Goal: Task Accomplishment & Management: Use online tool/utility

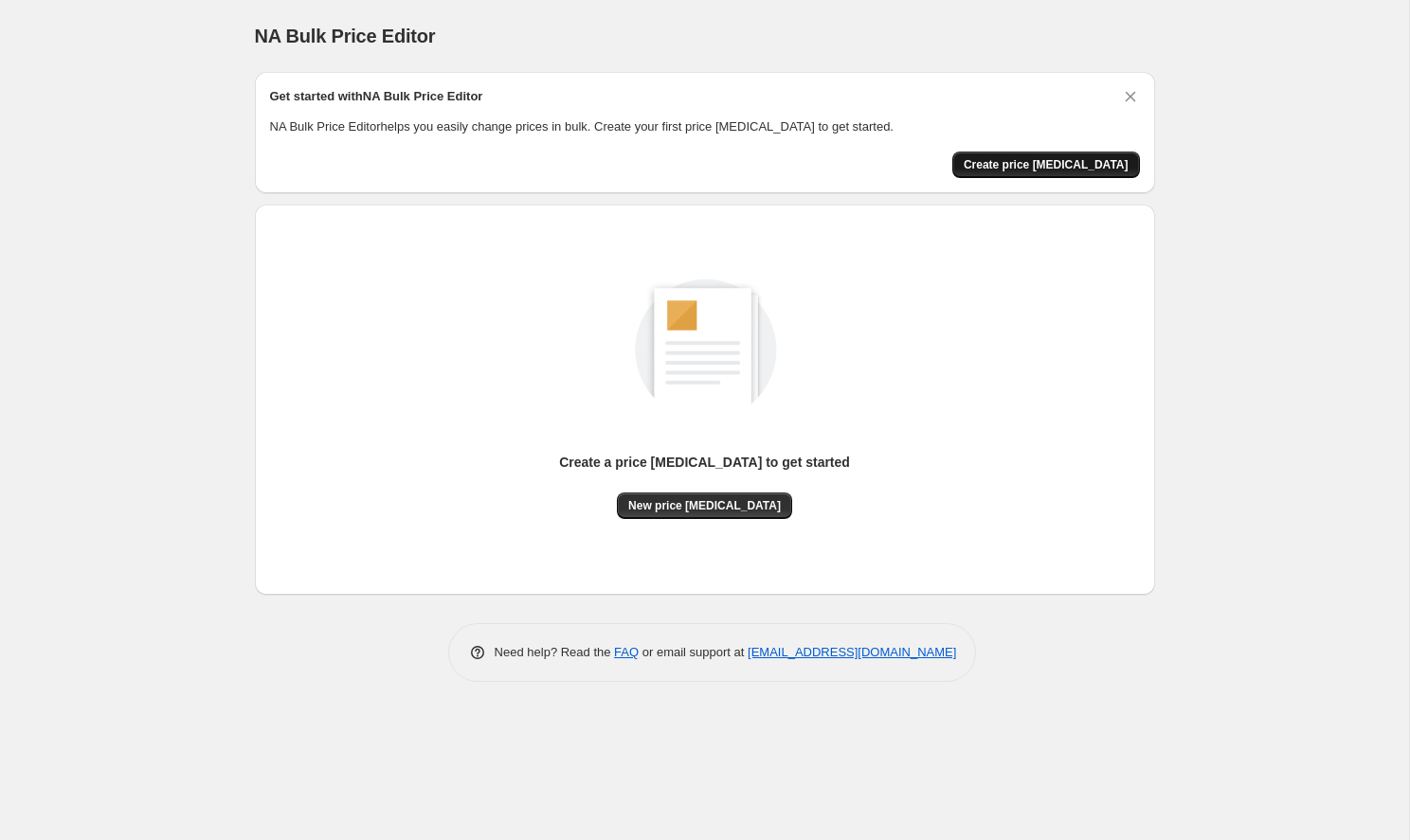
click at [1056, 165] on span "Create price [MEDICAL_DATA]" at bounding box center [1046, 164] width 165 height 15
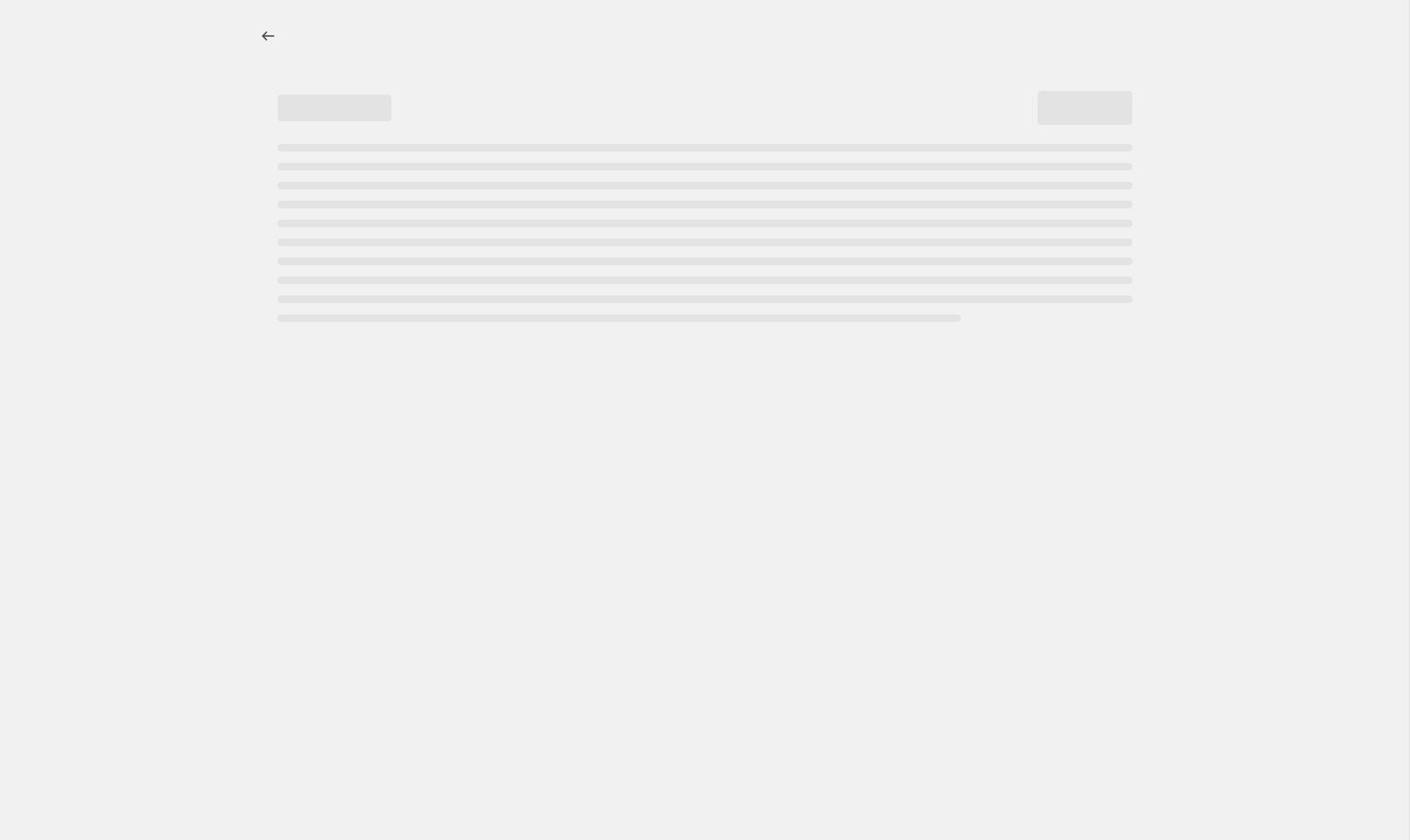
select select "percentage"
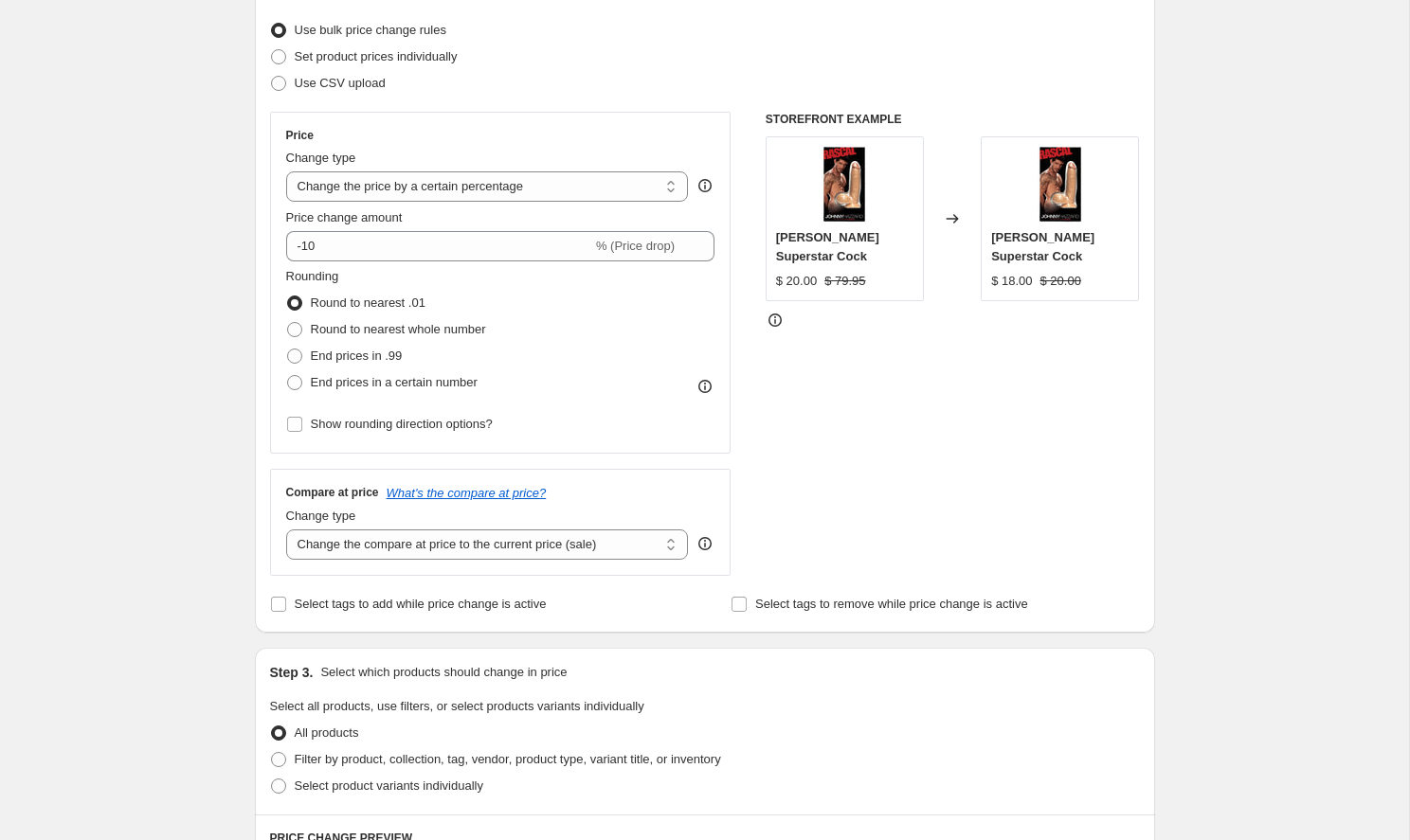
scroll to position [279, 0]
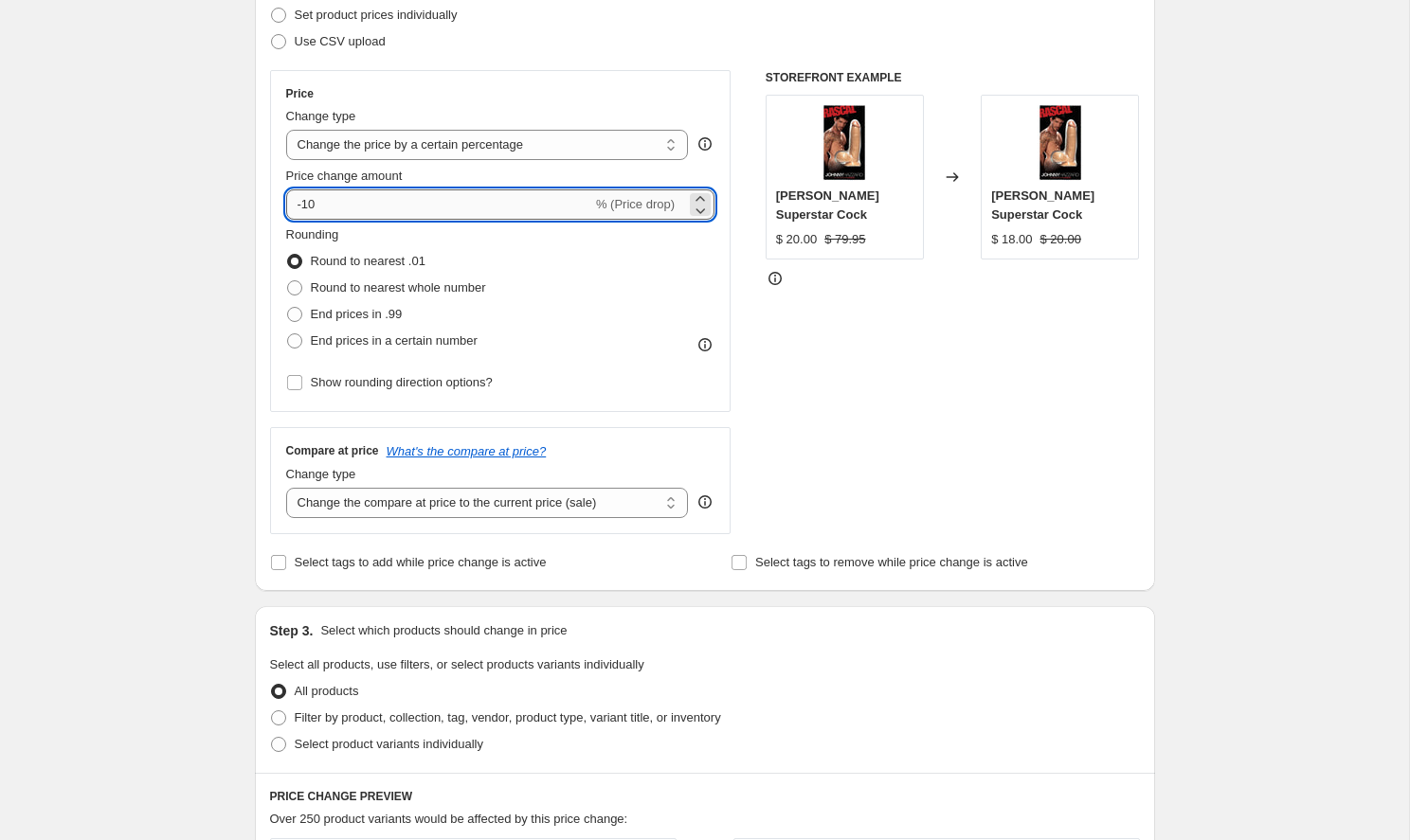
click at [364, 200] on input "-10" at bounding box center [439, 205] width 307 height 31
click at [364, 201] on input "-10" at bounding box center [439, 205] width 307 height 31
type input "10"
click at [265, 171] on div "Step 2. Select how the prices should change Use bulk price change rules Set pro…" at bounding box center [705, 258] width 901 height 665
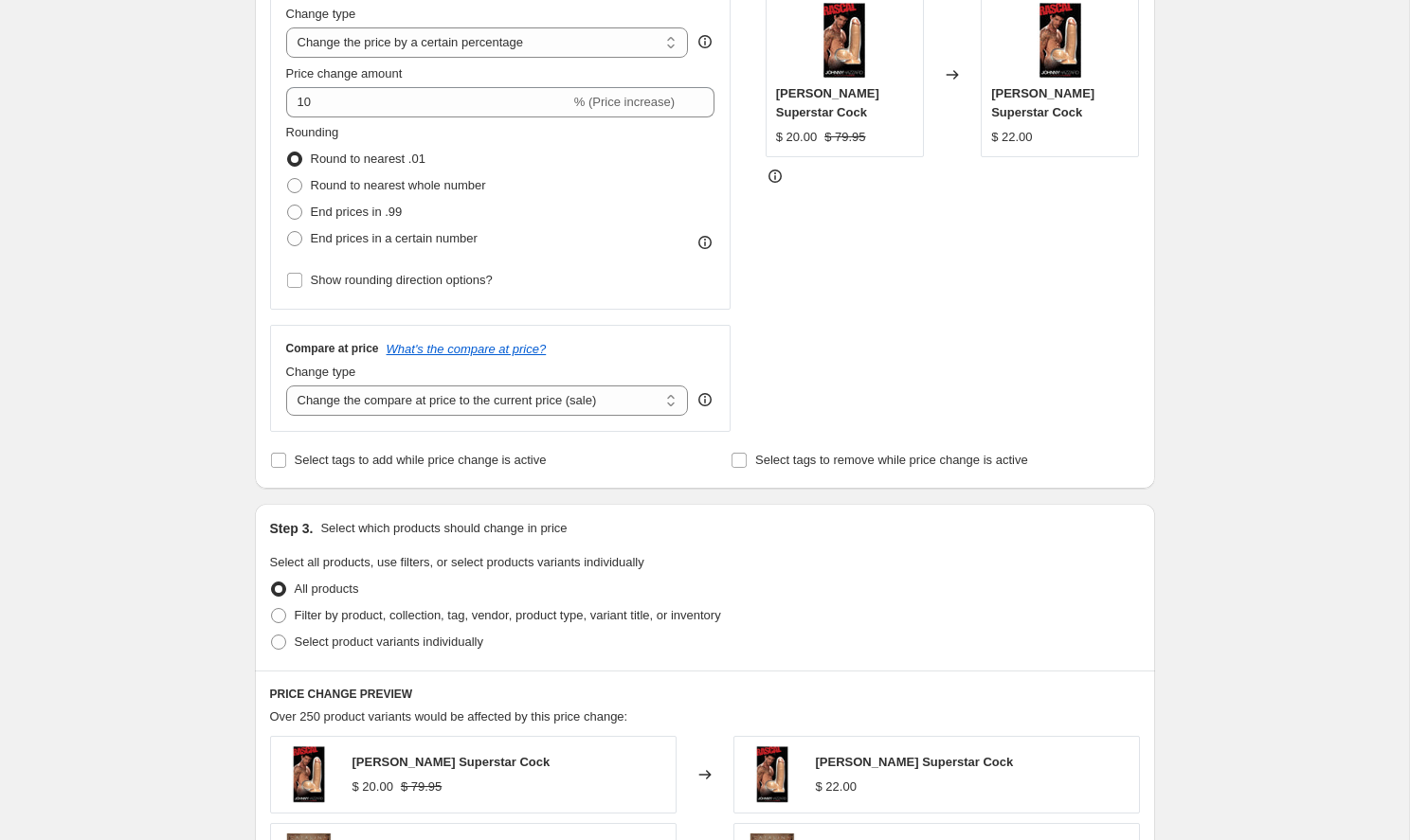
scroll to position [381, 0]
click at [296, 239] on span at bounding box center [294, 237] width 15 height 15
click at [288, 231] on input "End prices in a certain number" at bounding box center [287, 230] width 1 height 1
radio input "true"
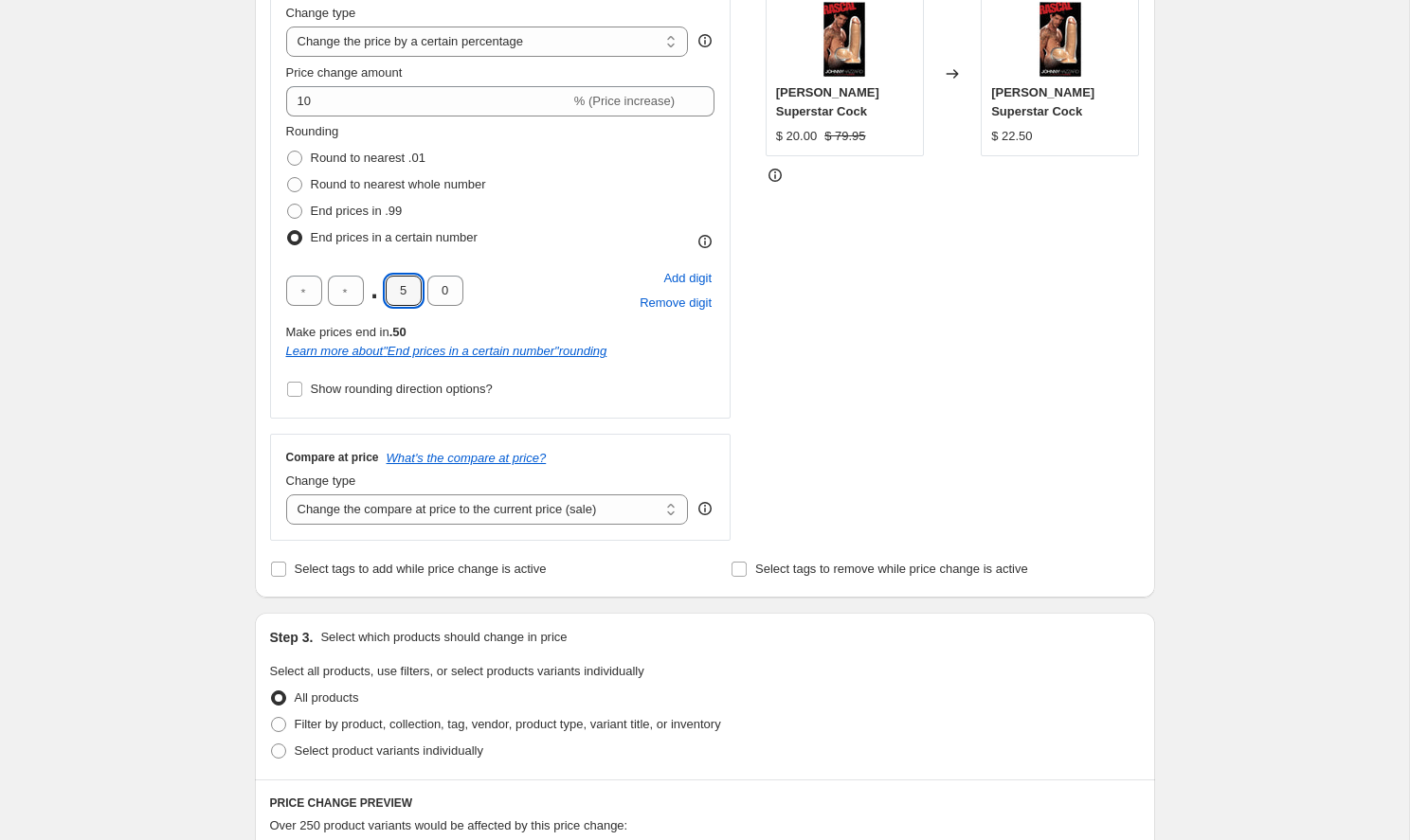
drag, startPoint x: 392, startPoint y: 291, endPoint x: 374, endPoint y: 290, distance: 18.0
click at [374, 290] on div ". 5 0" at bounding box center [374, 291] width 177 height 31
type input "9"
type input "5"
click at [297, 388] on input "Show rounding direction options?" at bounding box center [294, 388] width 15 height 15
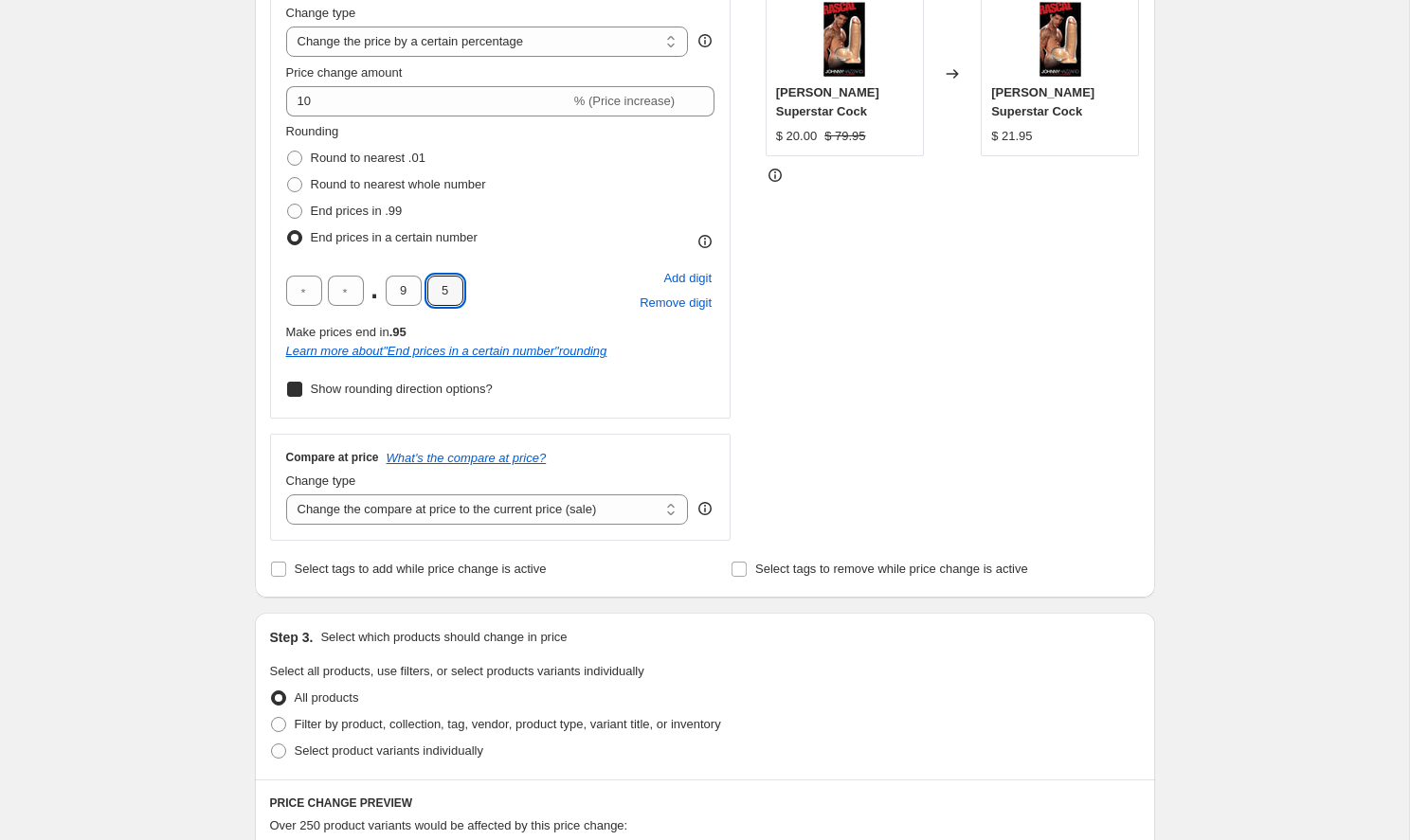
checkbox input "true"
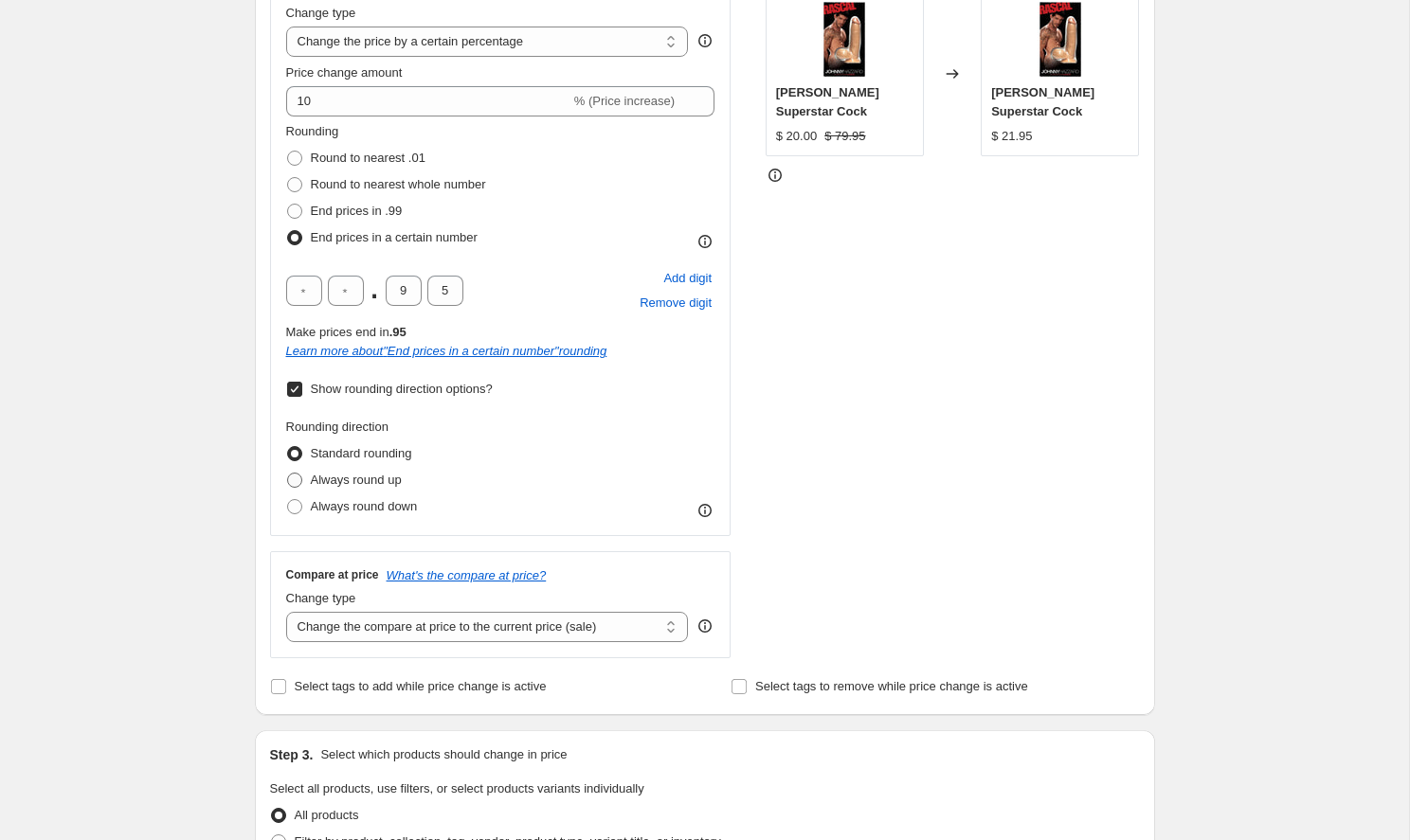
click at [294, 480] on span at bounding box center [294, 479] width 15 height 15
click at [288, 473] on input "Always round up" at bounding box center [287, 472] width 1 height 1
radio input "true"
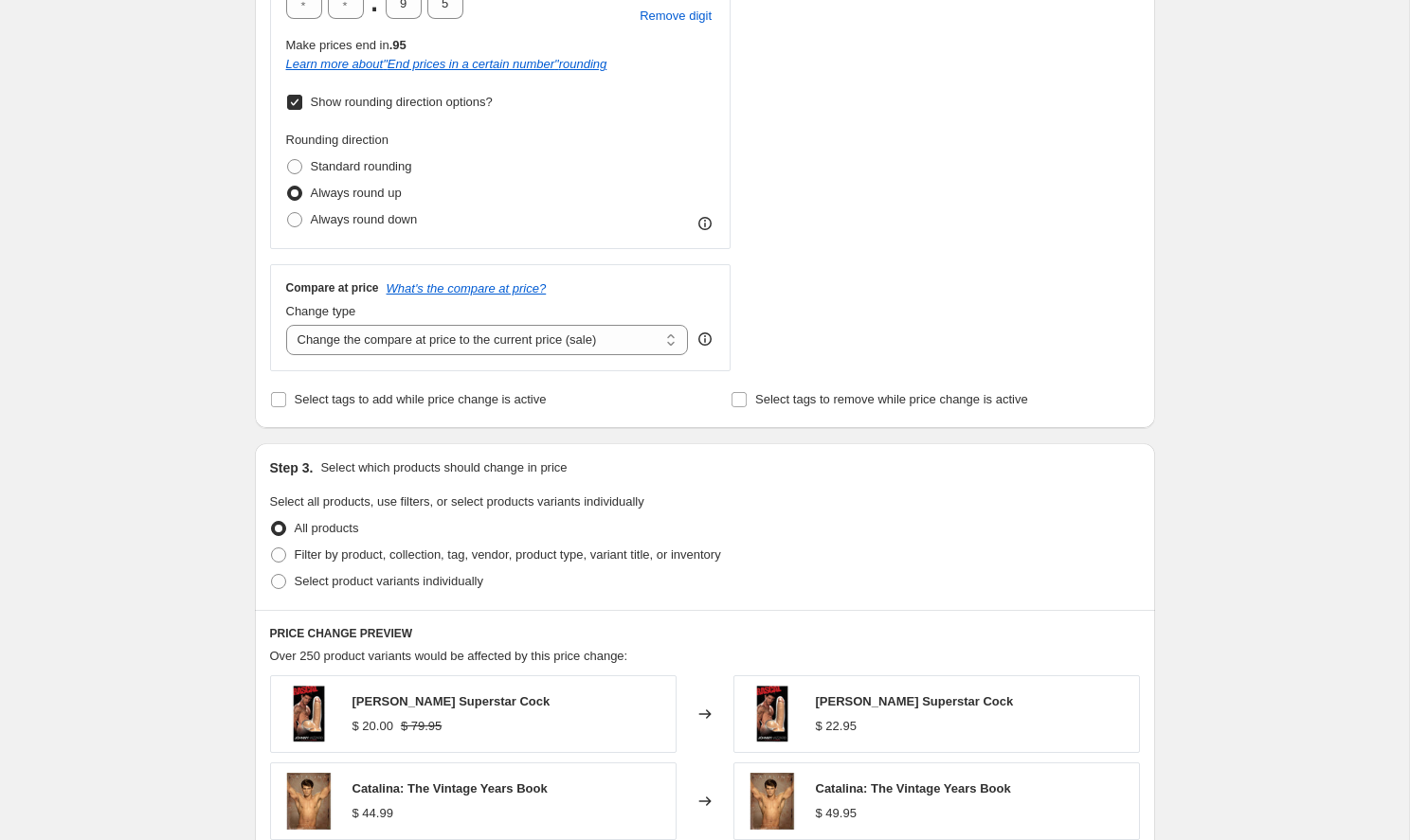
scroll to position [672, 0]
select select "no_change"
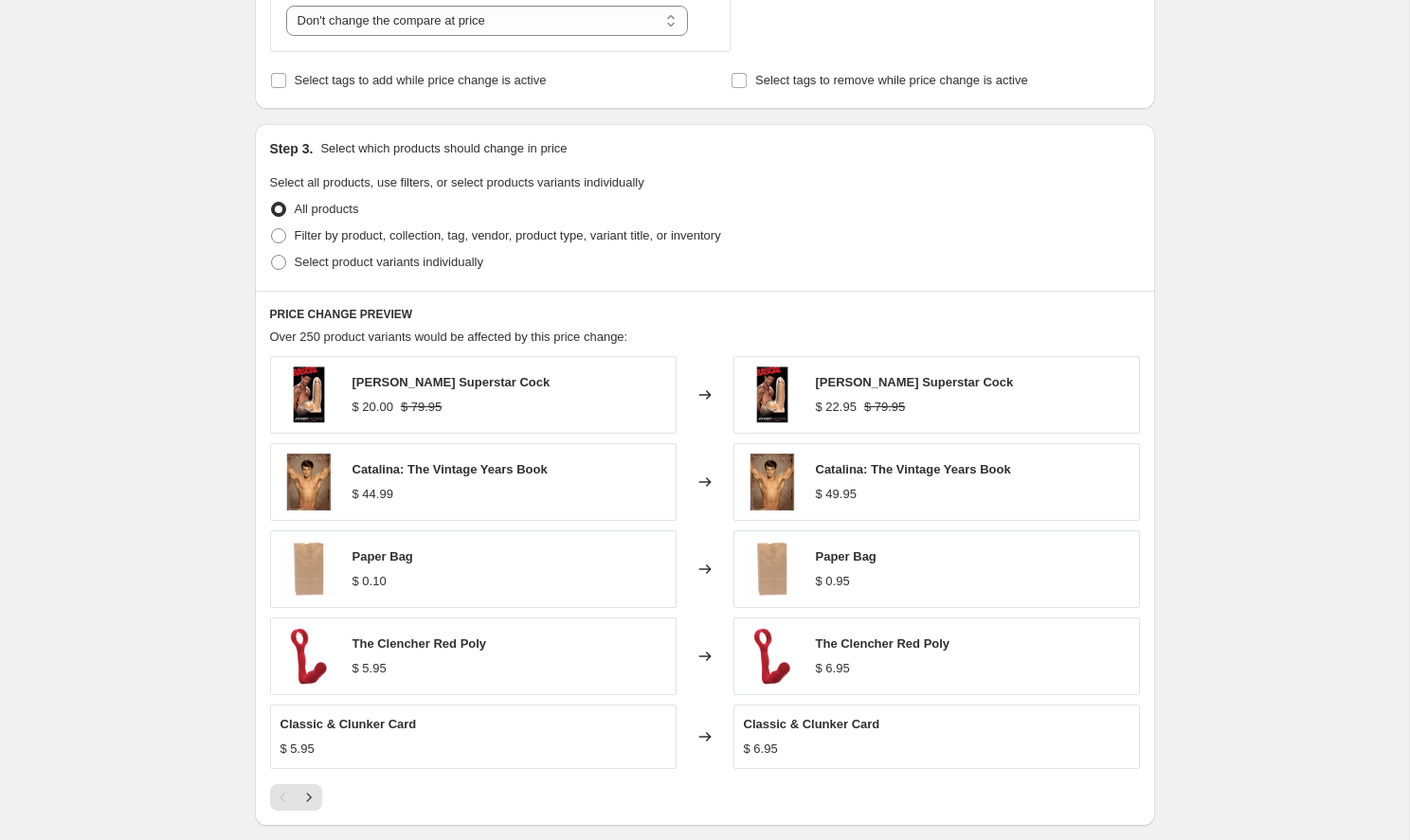
scroll to position [991, 0]
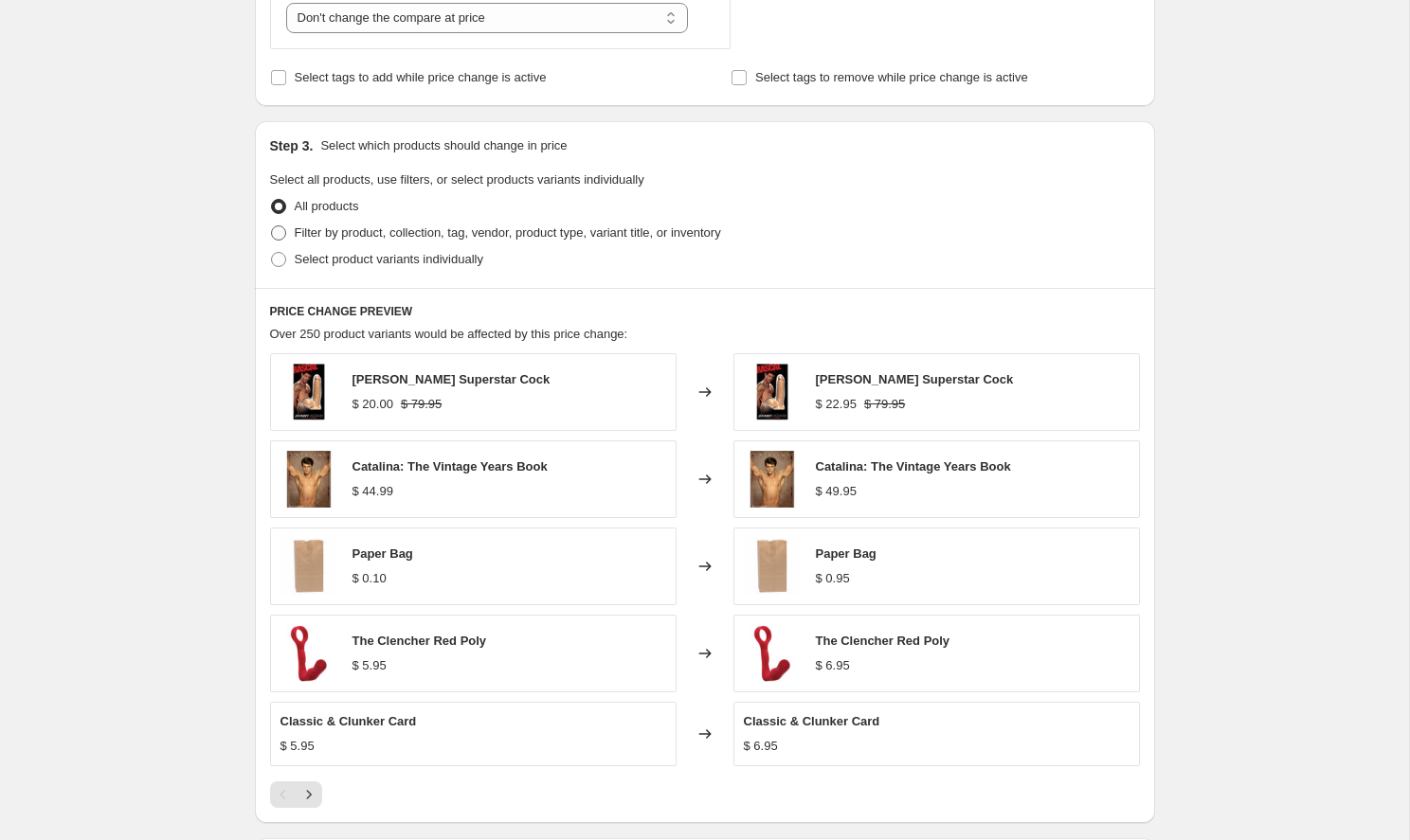
click at [280, 231] on span at bounding box center [278, 232] width 15 height 15
click at [272, 226] on input "Filter by product, collection, tag, vendor, product type, variant title, or inv…" at bounding box center [271, 225] width 1 height 1
radio input "true"
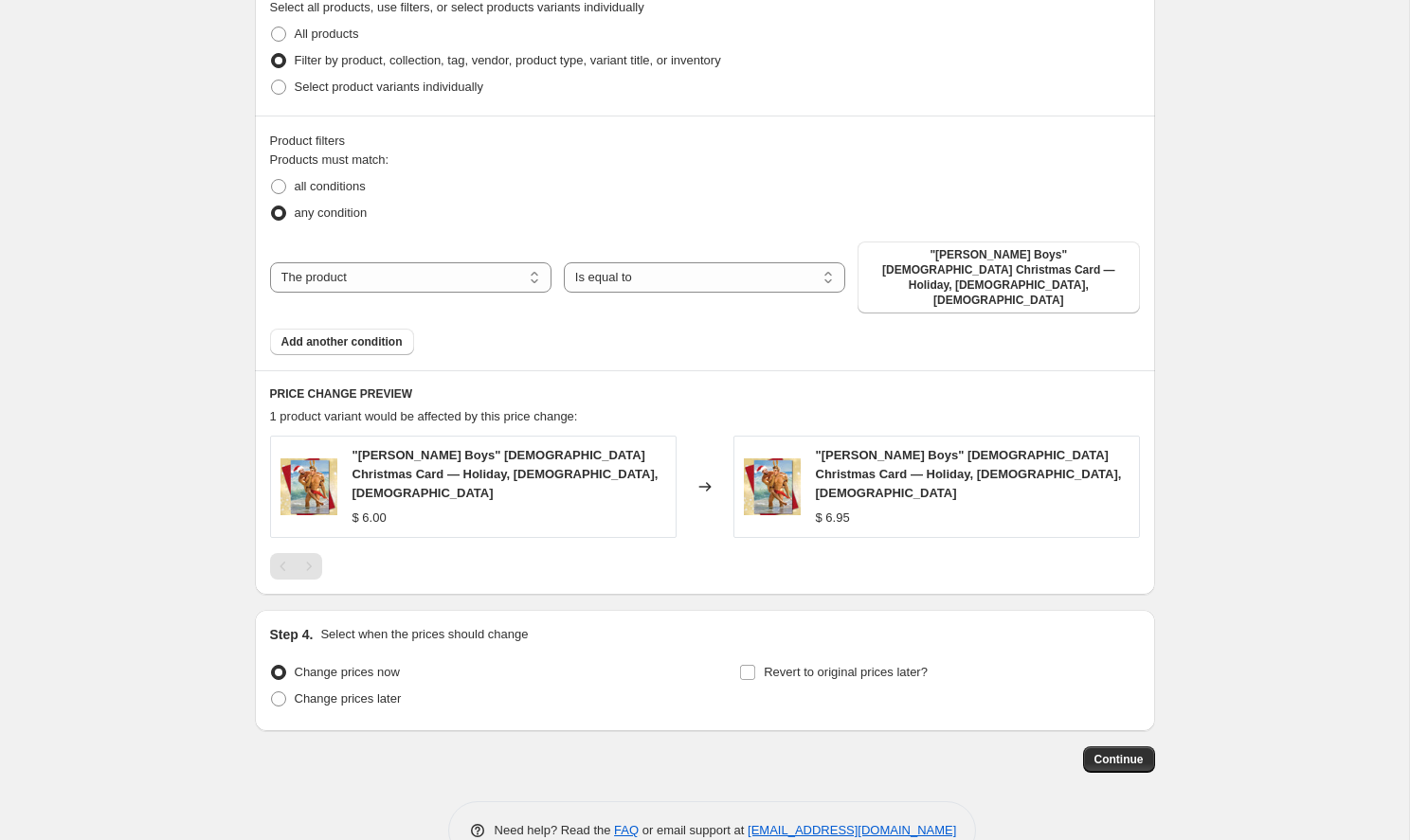
scroll to position [1162, 0]
select select "product_type"
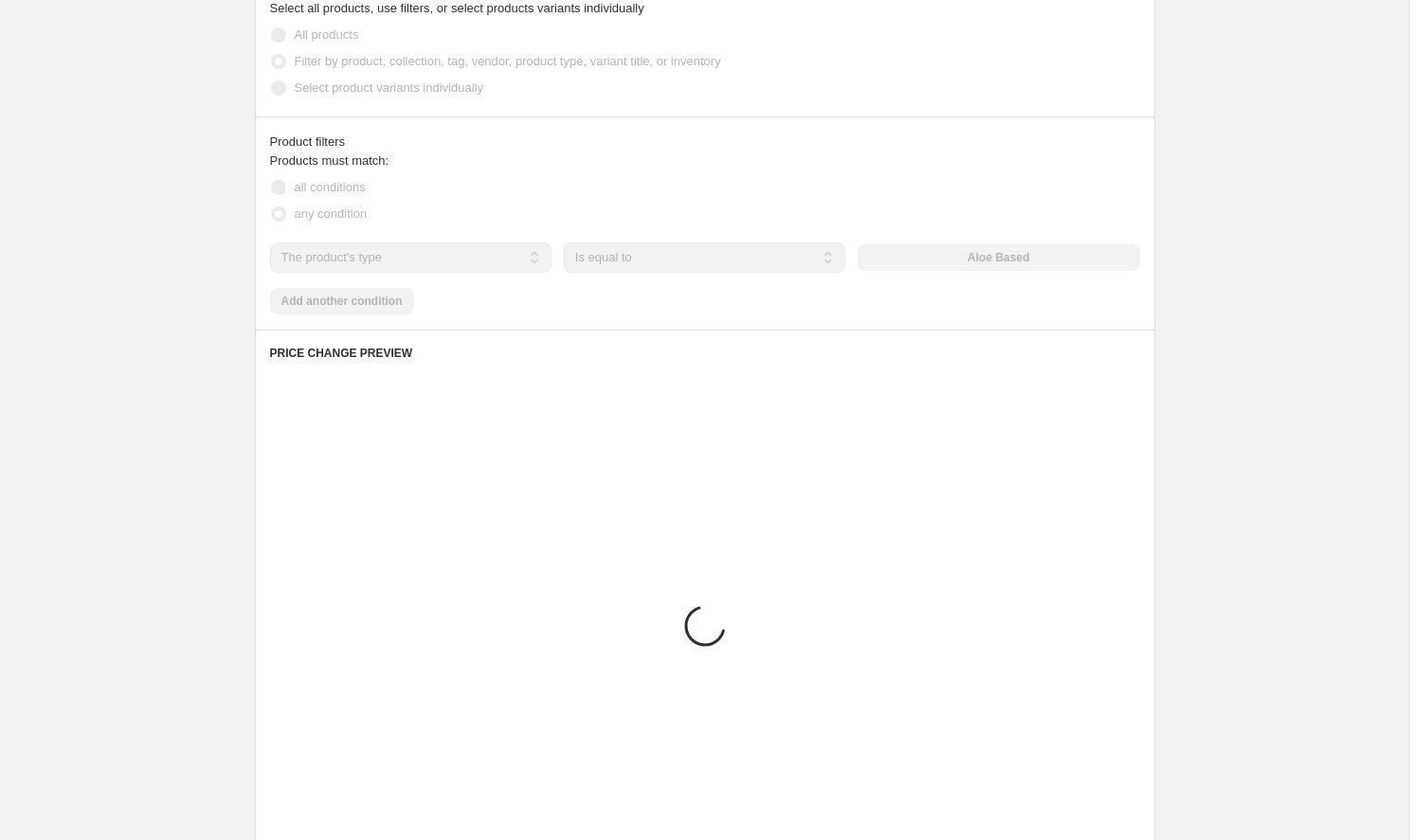
scroll to position [1145, 0]
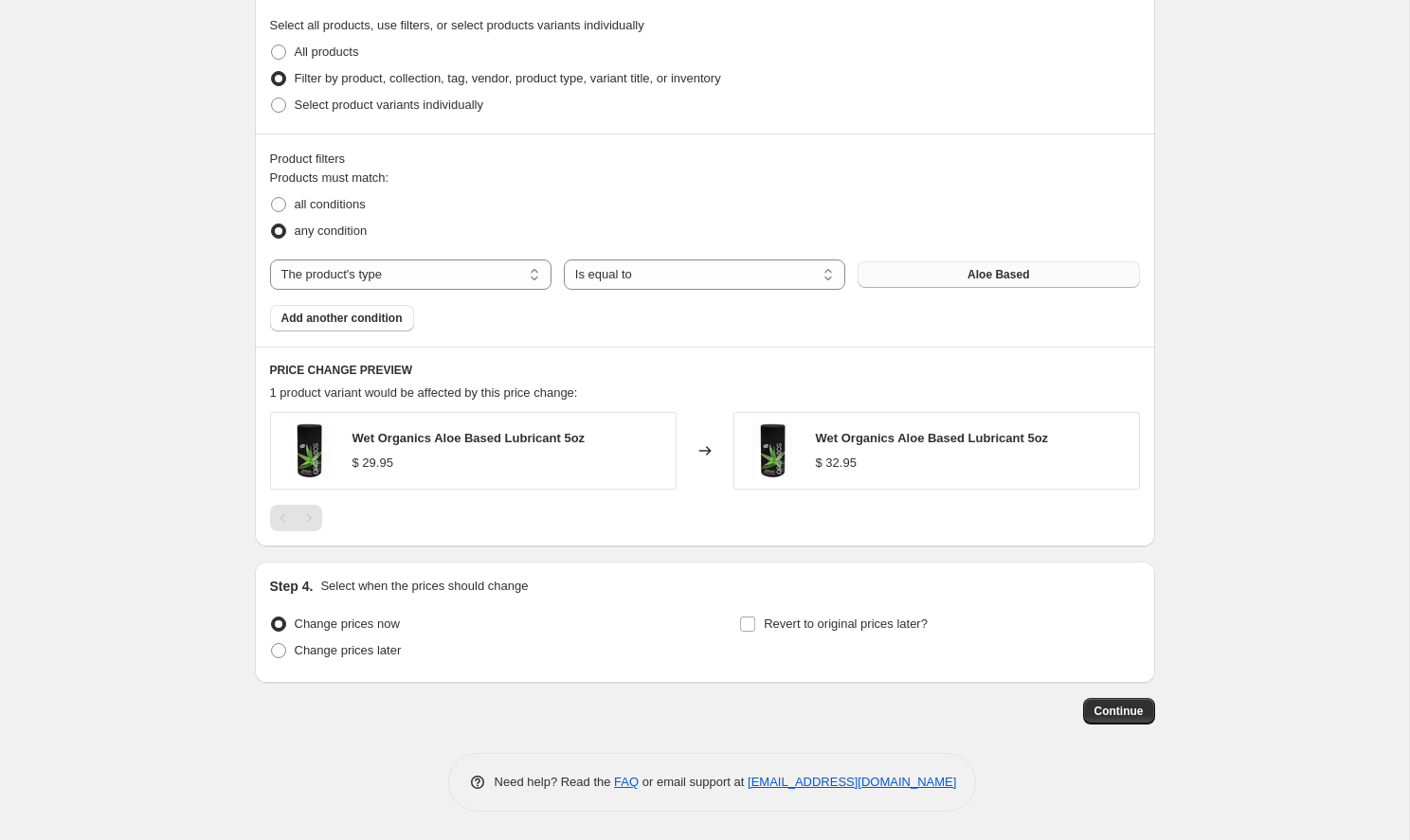
click at [974, 270] on span "Aloe Based" at bounding box center [999, 274] width 61 height 15
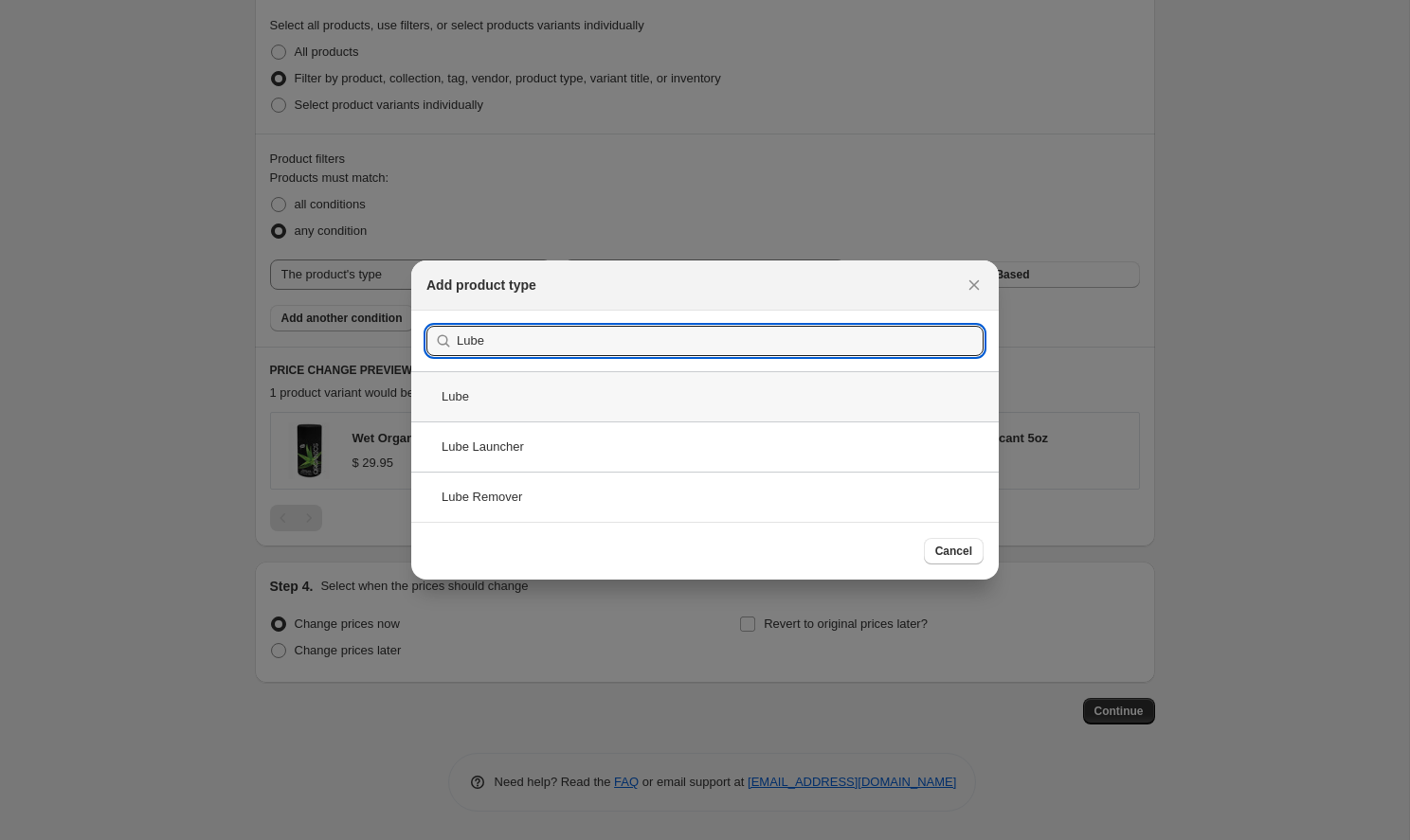
type input "Lube"
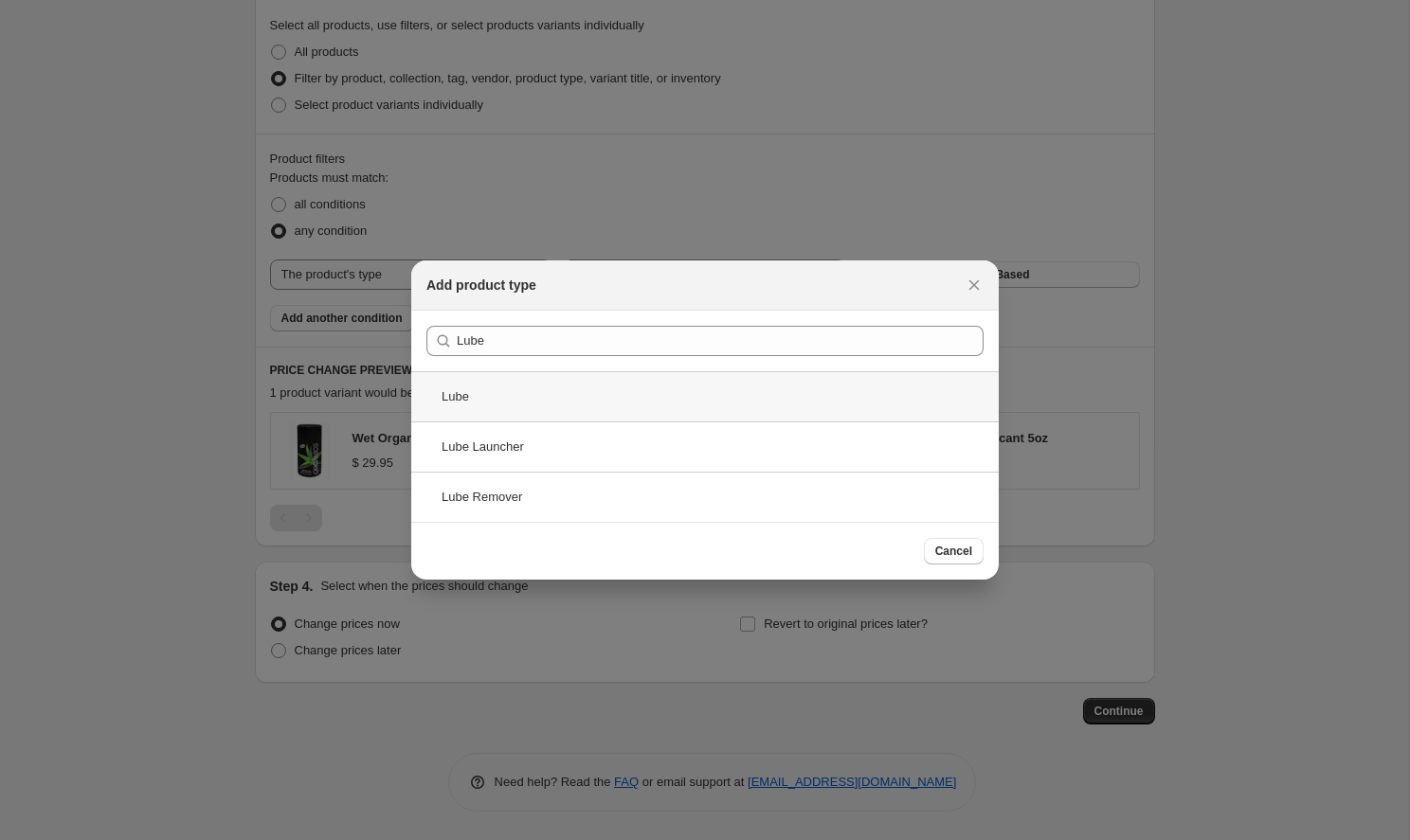
click at [451, 395] on div "Lube" at bounding box center [705, 396] width 587 height 50
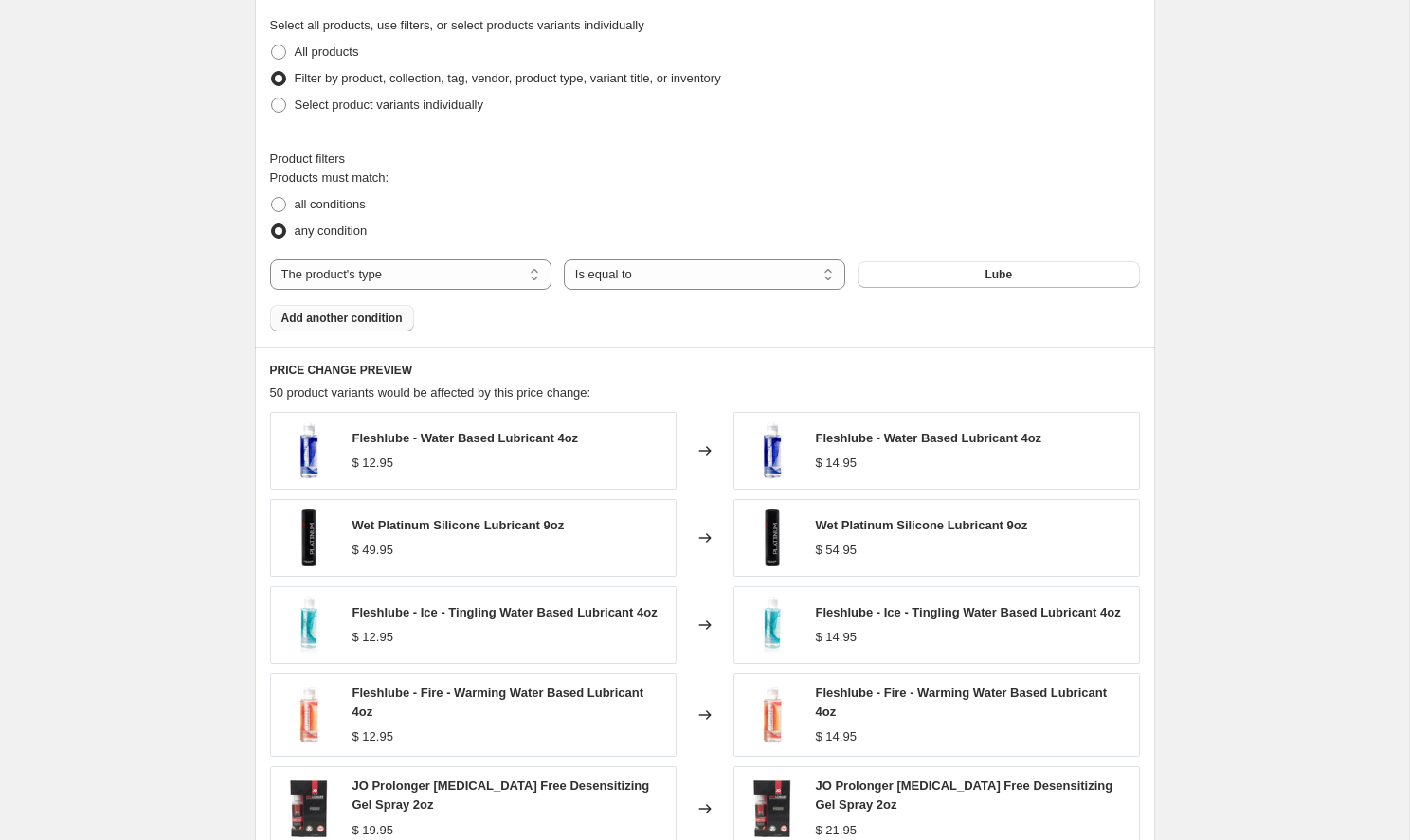
click at [344, 322] on span "Add another condition" at bounding box center [342, 317] width 122 height 15
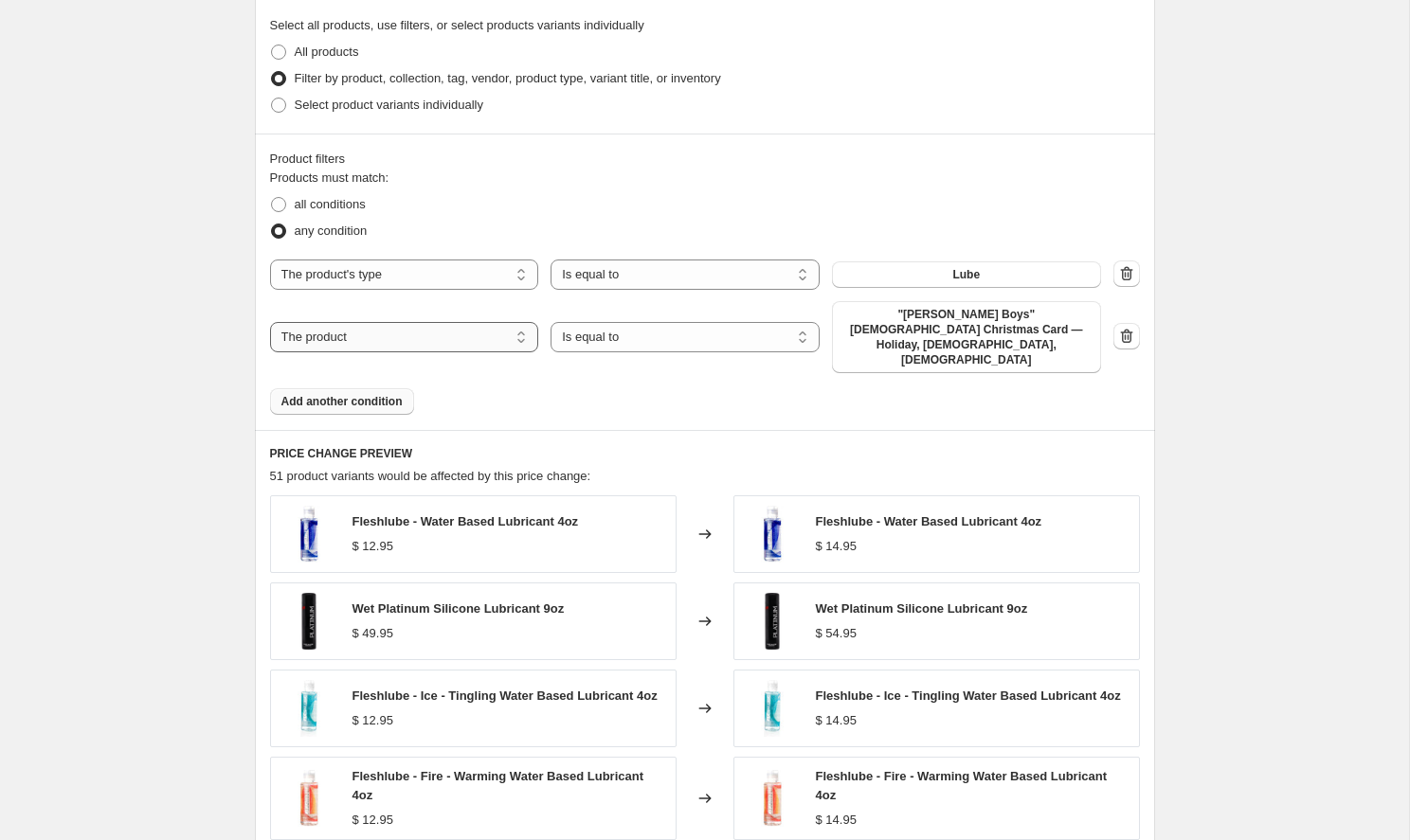
select select "tag"
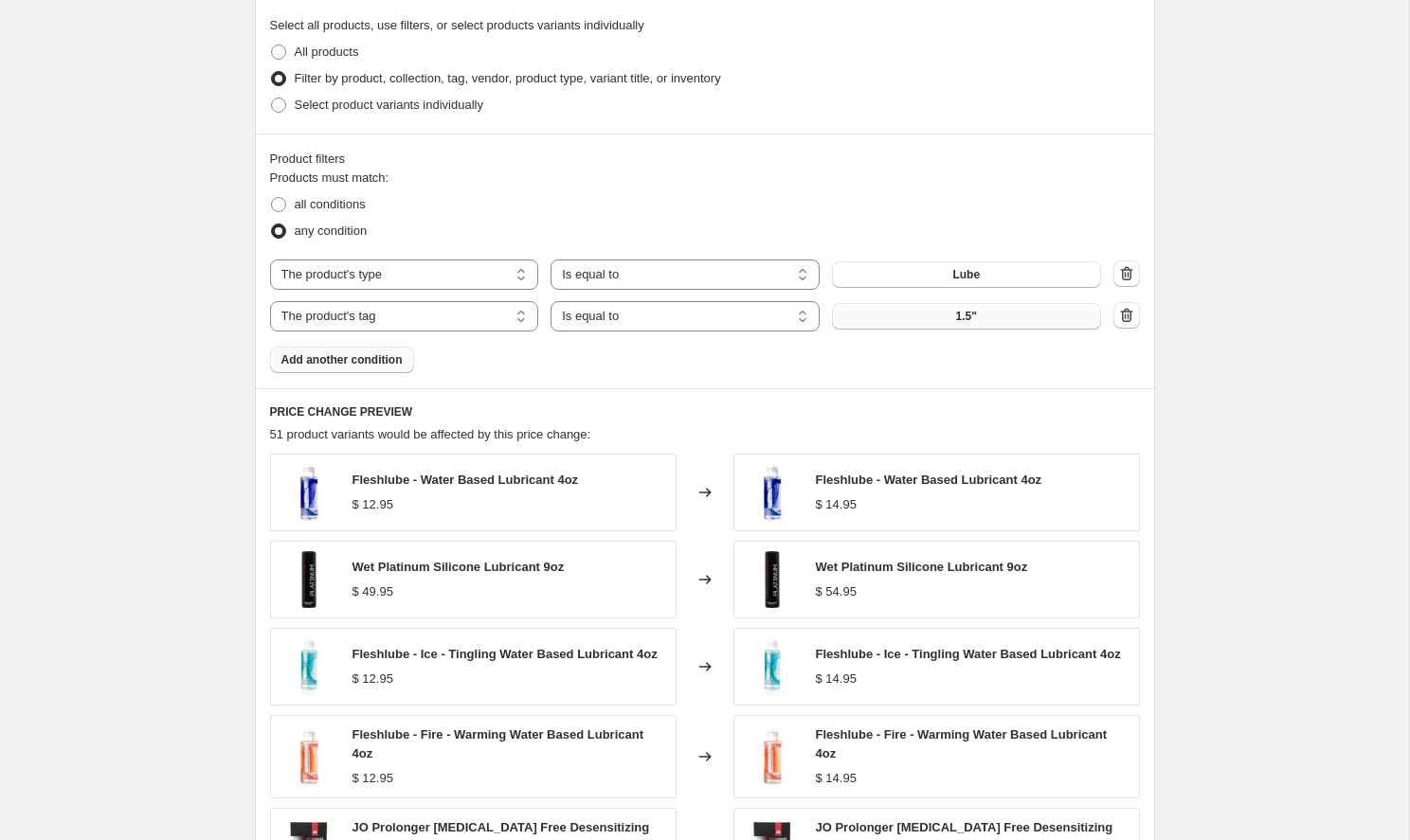
click at [894, 311] on button "1.5"" at bounding box center [967, 316] width 269 height 27
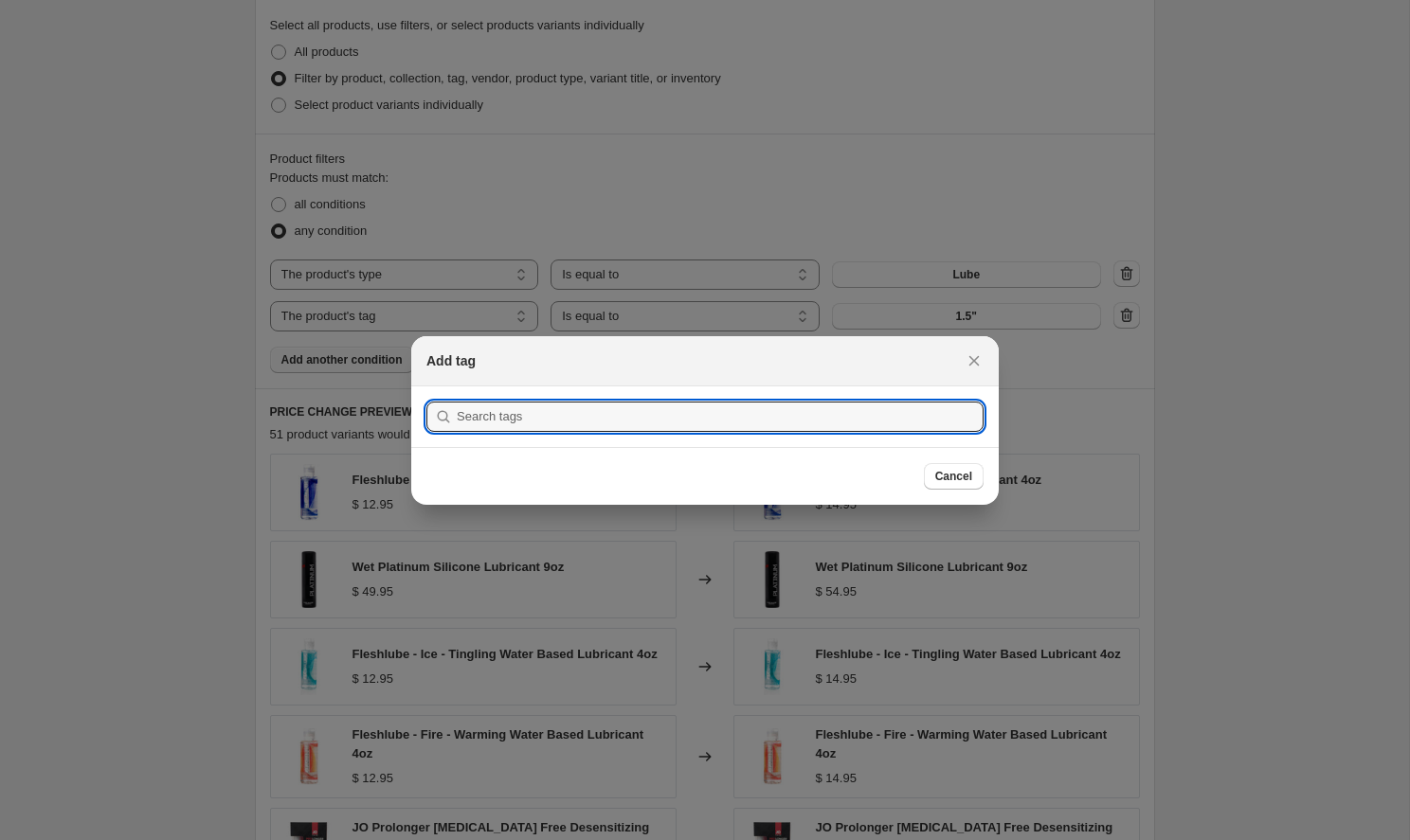
scroll to position [0, 0]
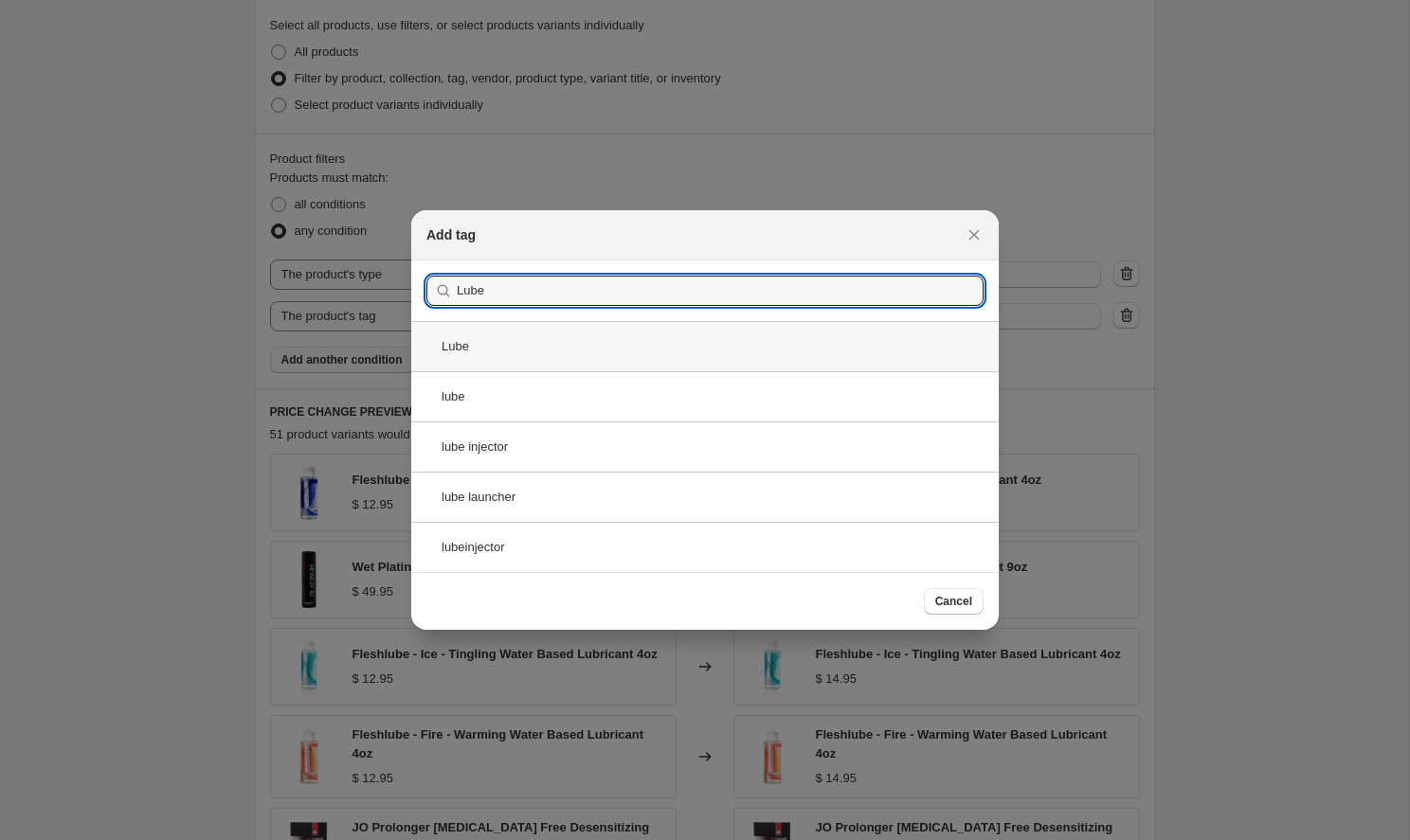
type input "Lube"
click at [455, 341] on div "Lube" at bounding box center [705, 346] width 587 height 50
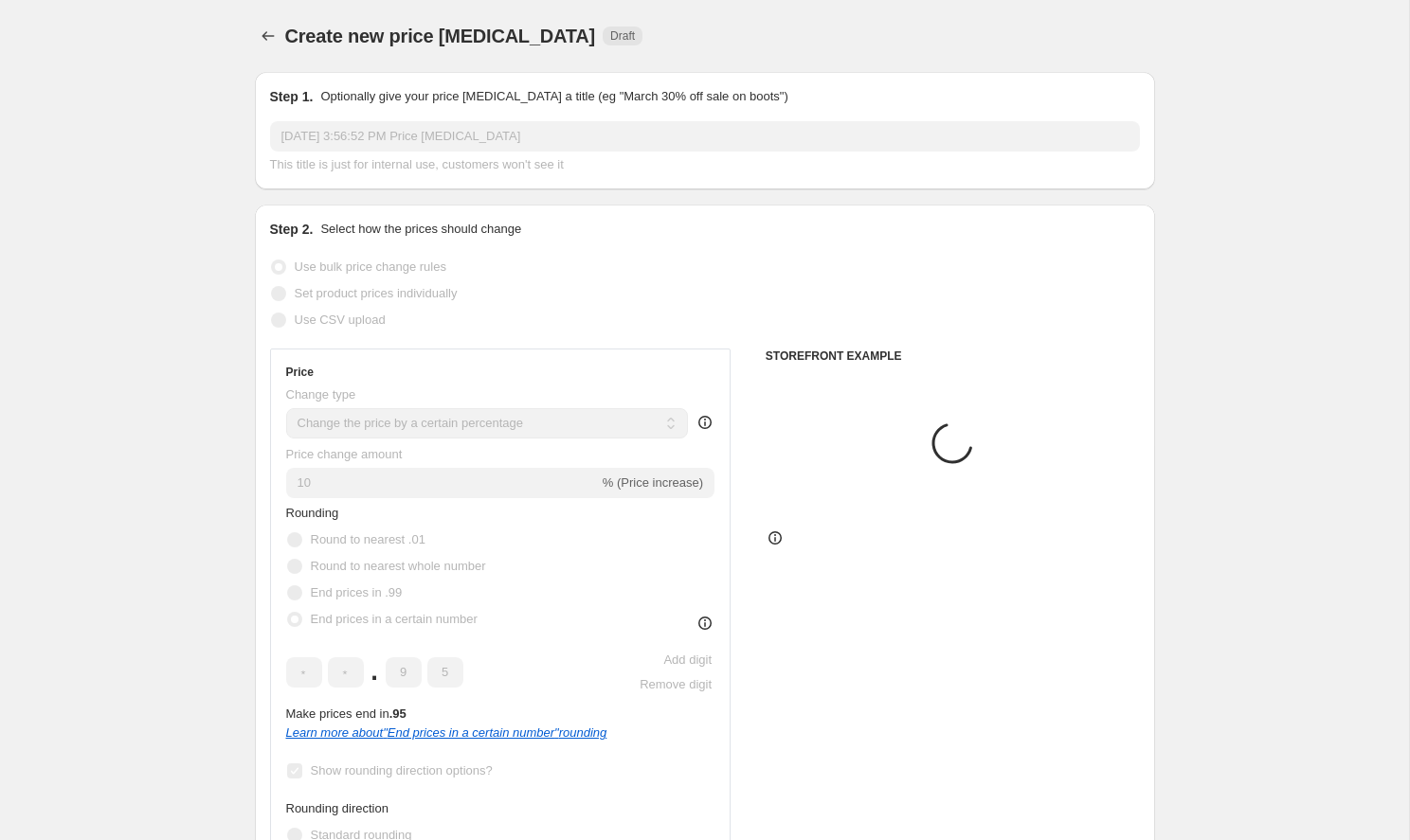
scroll to position [1145, 0]
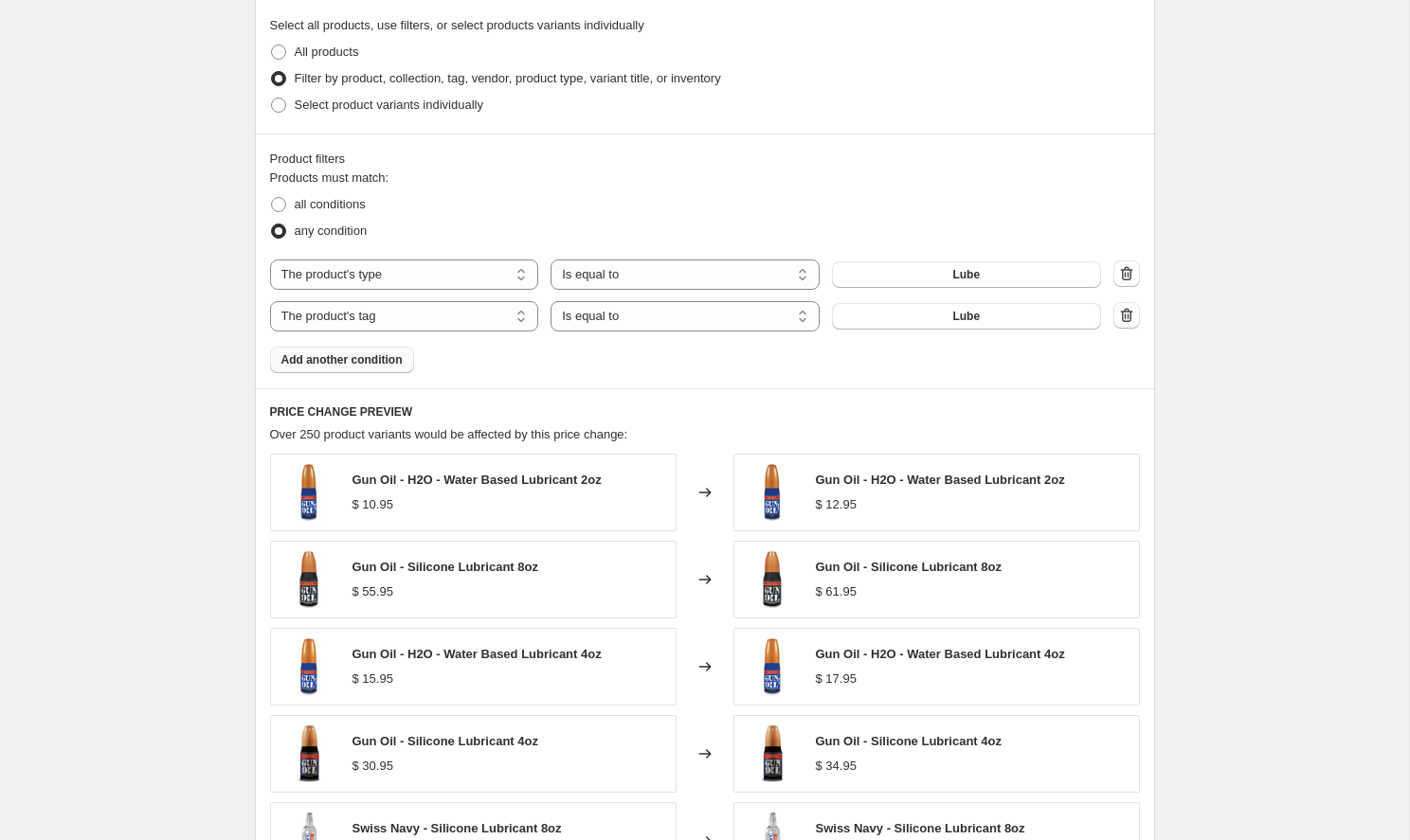
click at [357, 368] on button "Add another condition" at bounding box center [342, 360] width 144 height 27
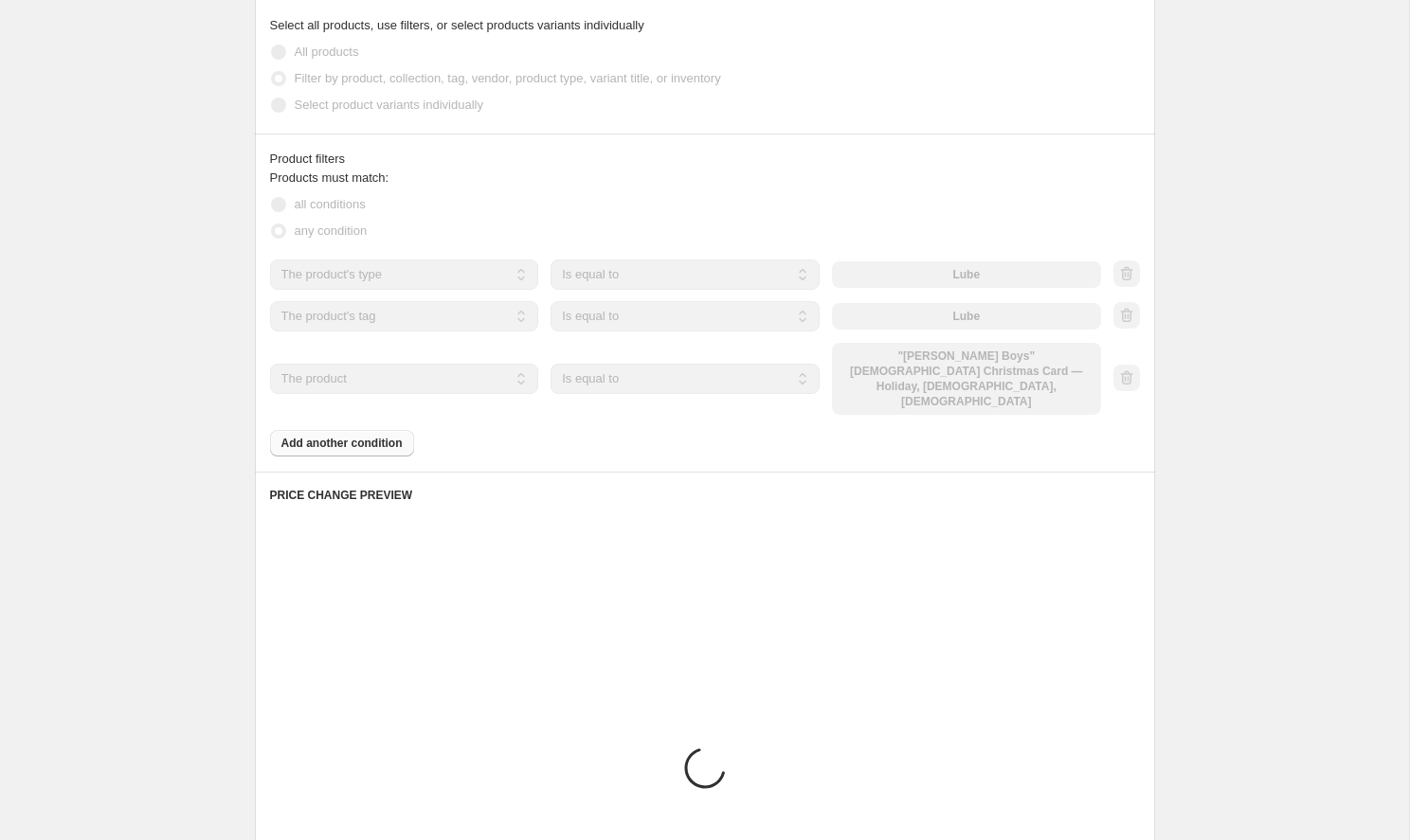
scroll to position [1143, 0]
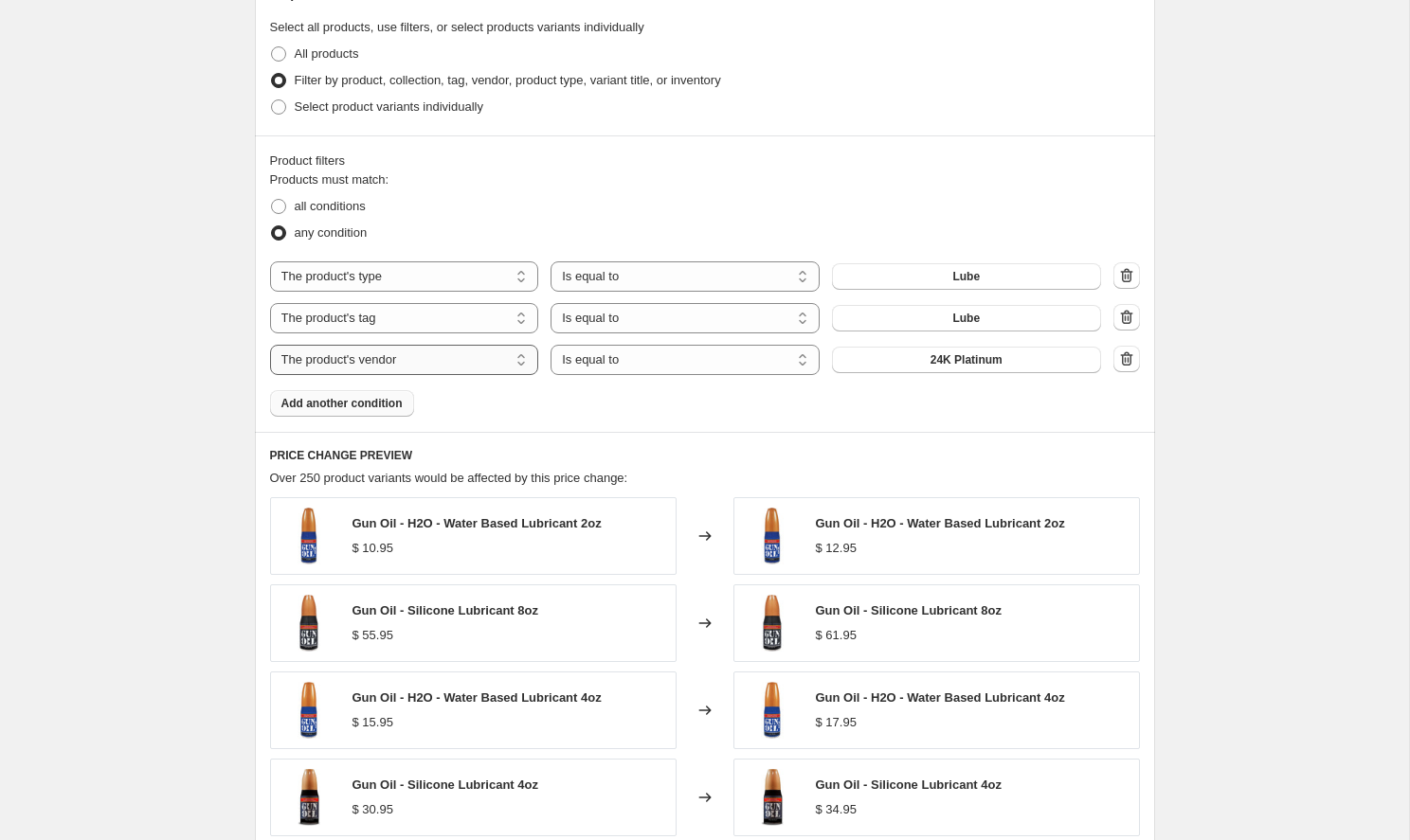
select select "product_type"
click at [936, 360] on span "Aloe Based" at bounding box center [966, 360] width 61 height 15
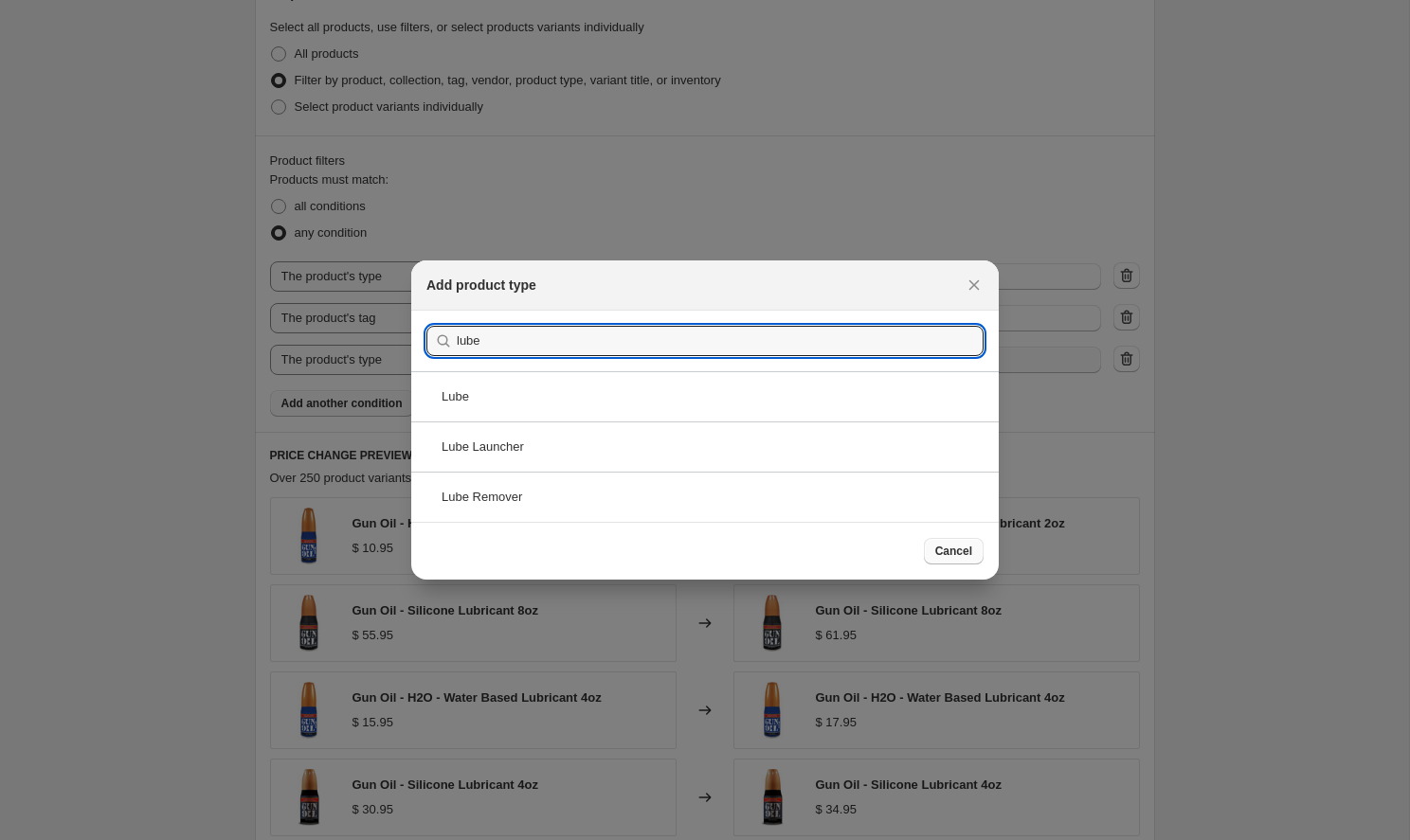
type input "lube"
click at [451, 321] on button "Submit" at bounding box center [453, 320] width 54 height 20
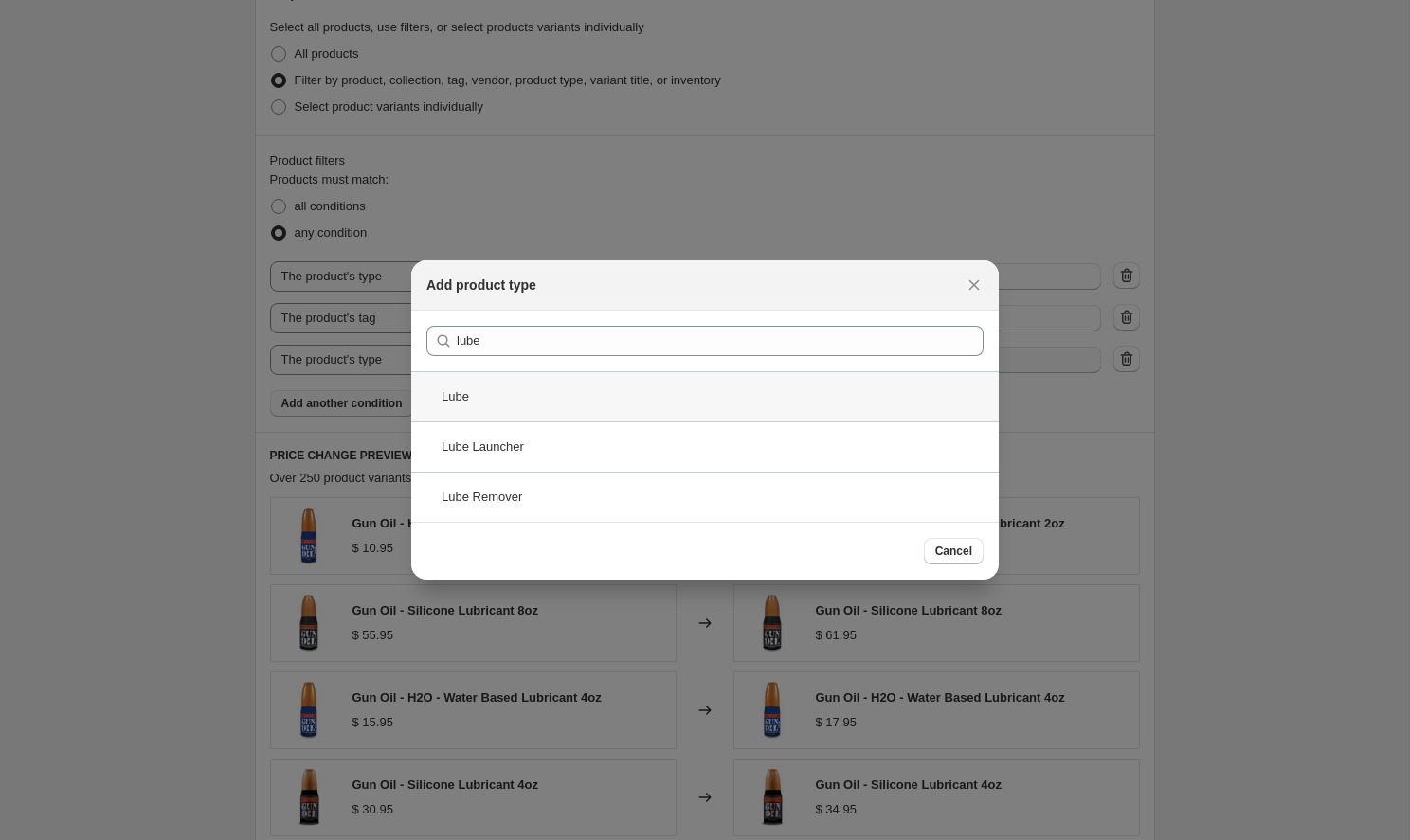
click at [454, 398] on div "Lube" at bounding box center [705, 396] width 587 height 50
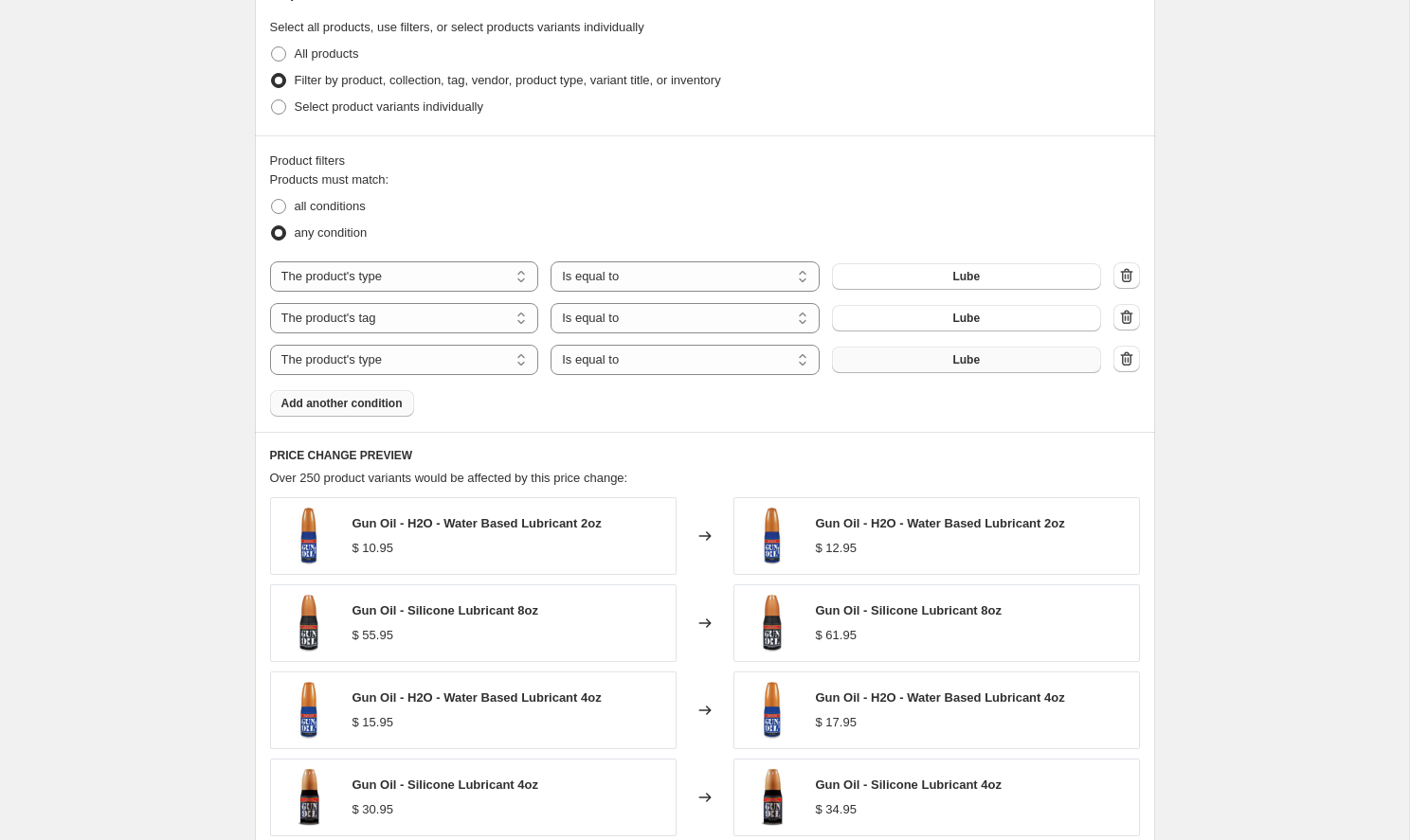
click at [992, 358] on button "Lube" at bounding box center [967, 360] width 269 height 27
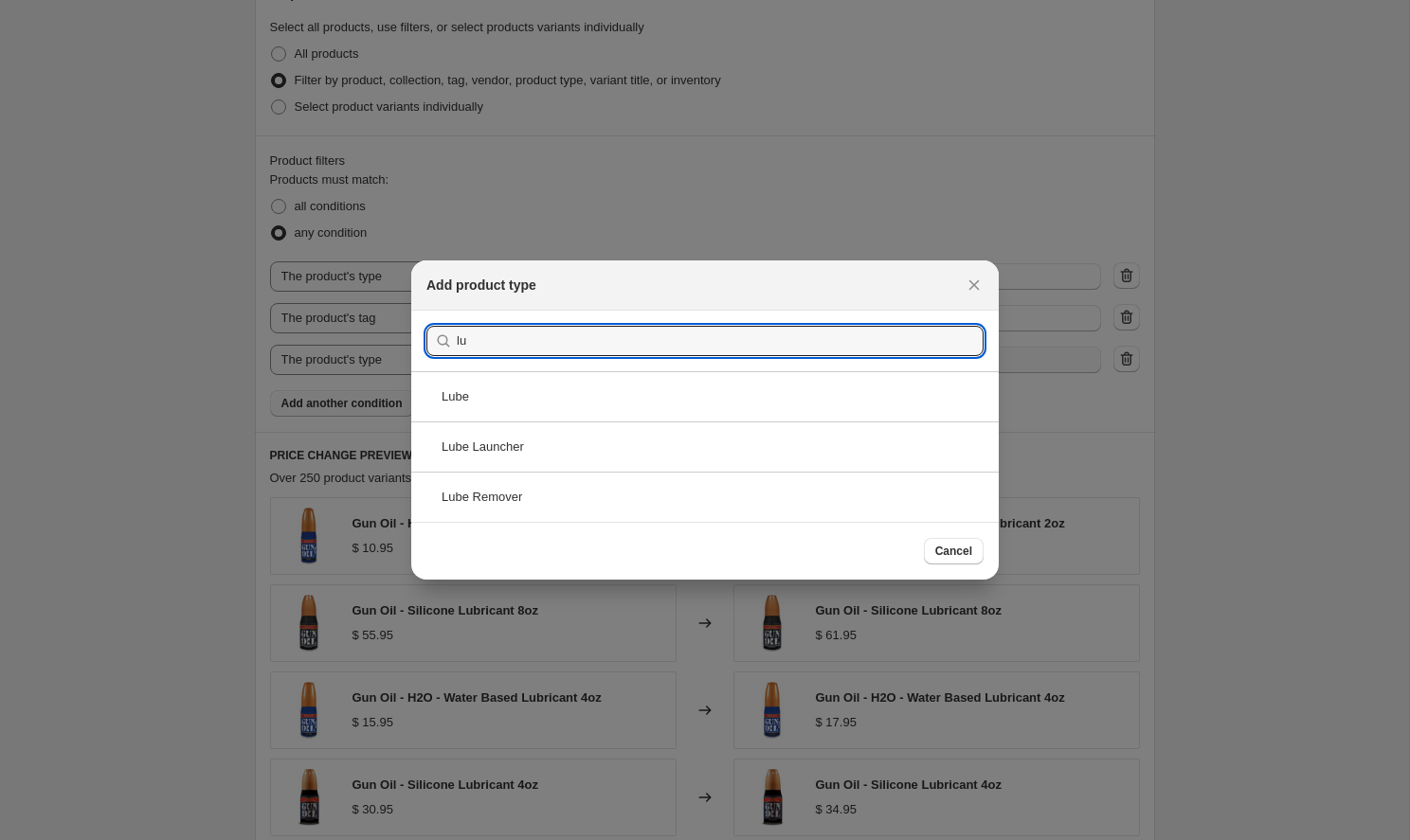
type input "l"
type input "L"
type input "lube"
click at [451, 321] on button "Submit" at bounding box center [453, 320] width 54 height 20
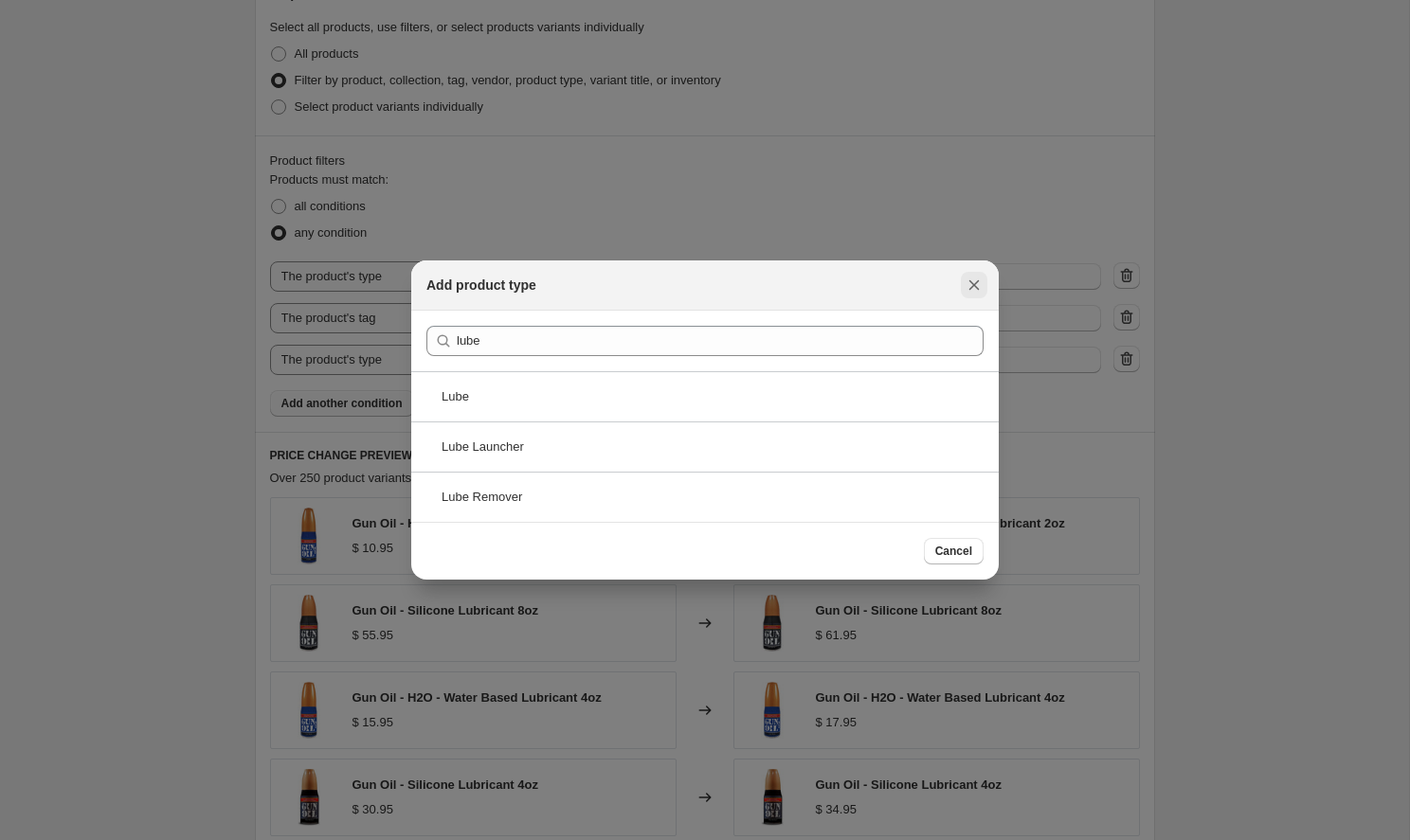
click at [973, 286] on icon "Close" at bounding box center [974, 286] width 11 height 11
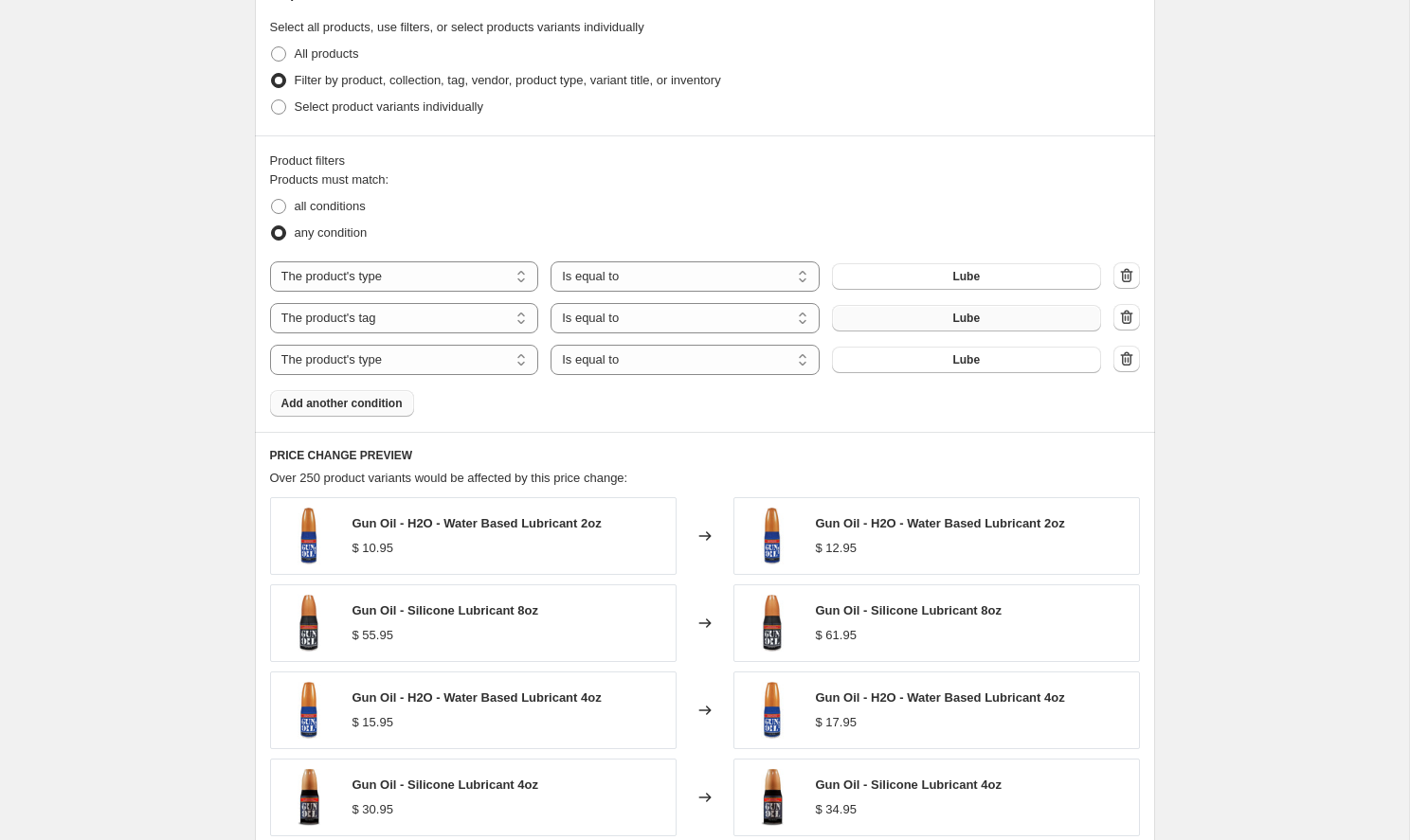
click at [923, 313] on button "Lube" at bounding box center [967, 318] width 269 height 27
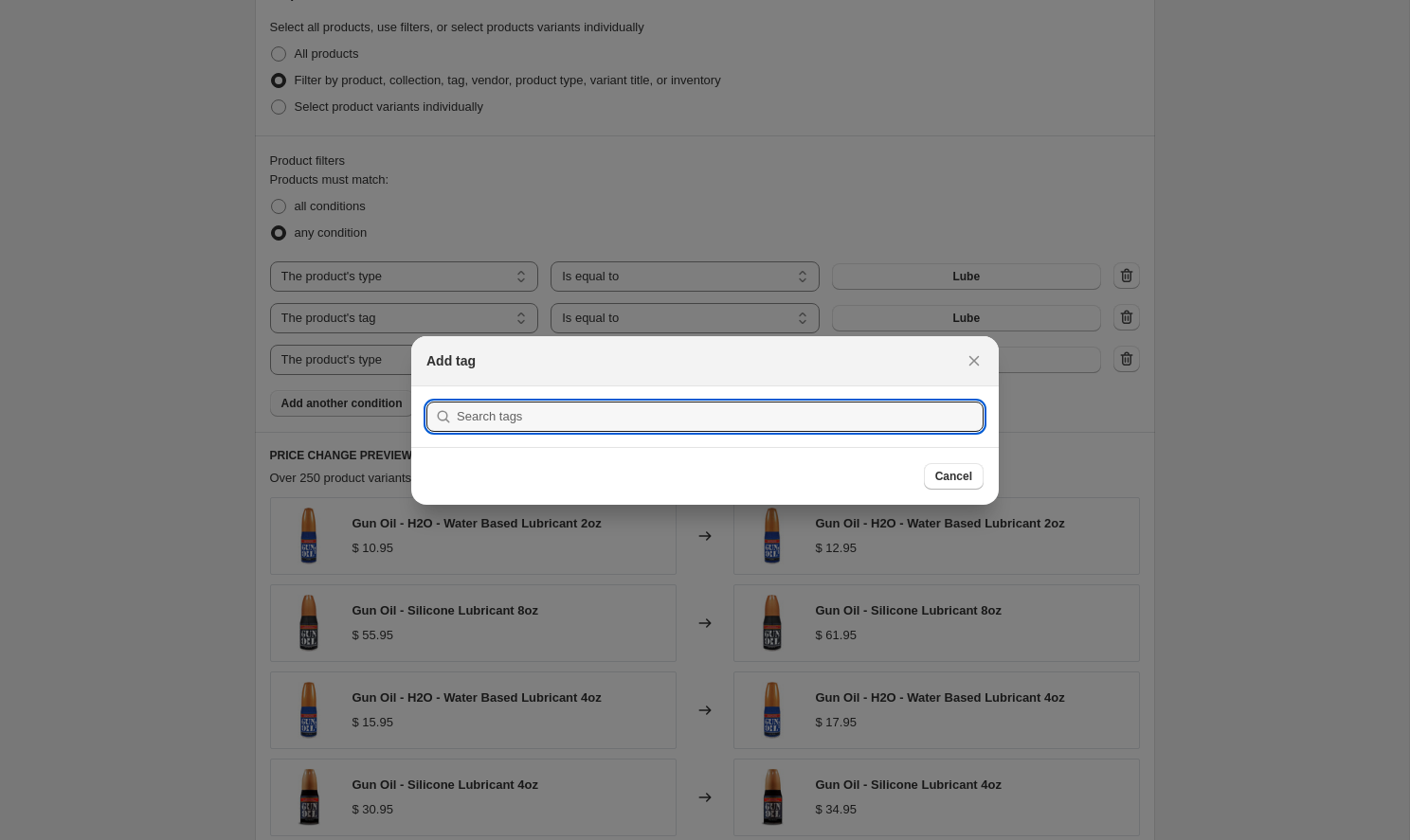
click at [1119, 395] on div at bounding box center [705, 420] width 1410 height 840
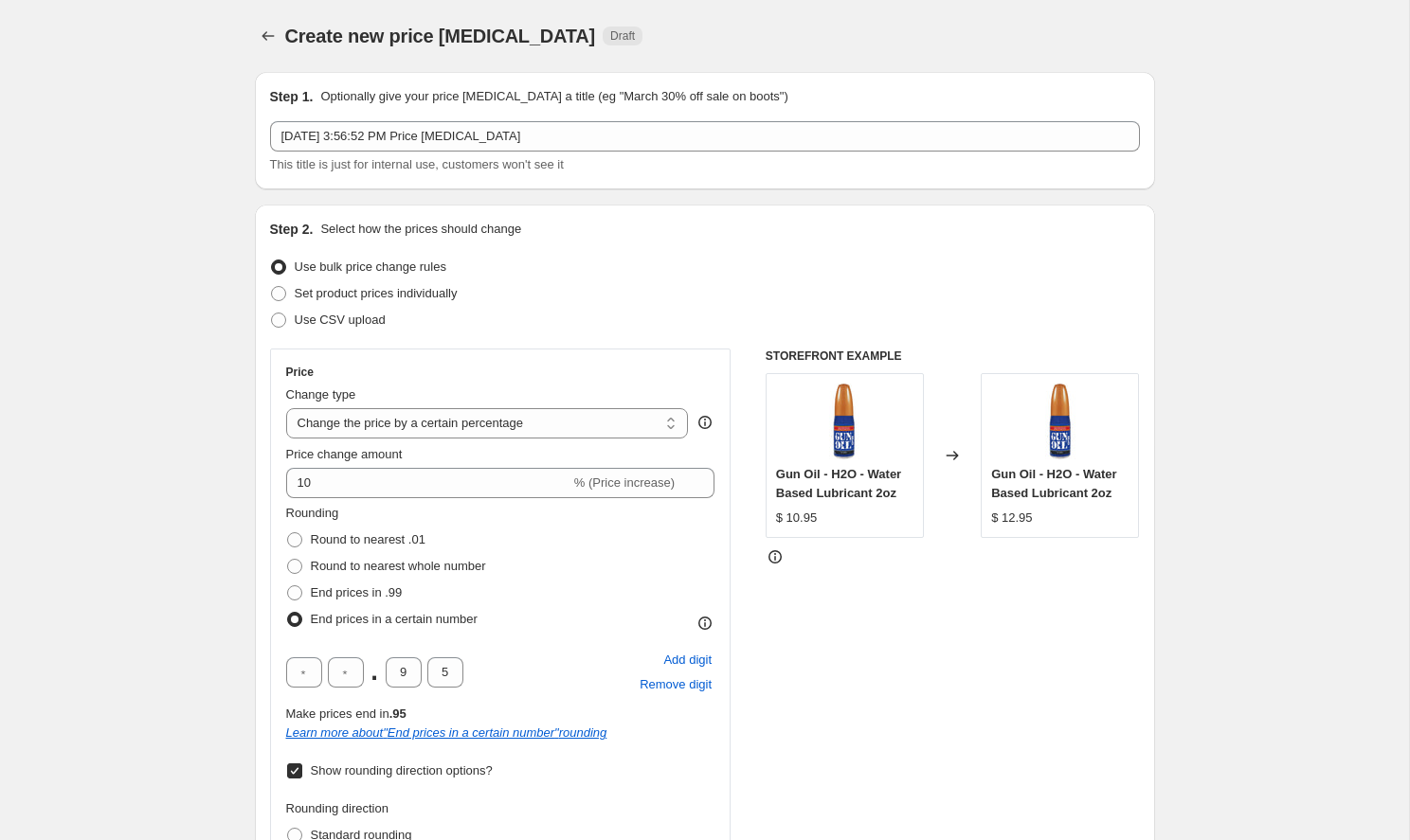
scroll to position [1143, 0]
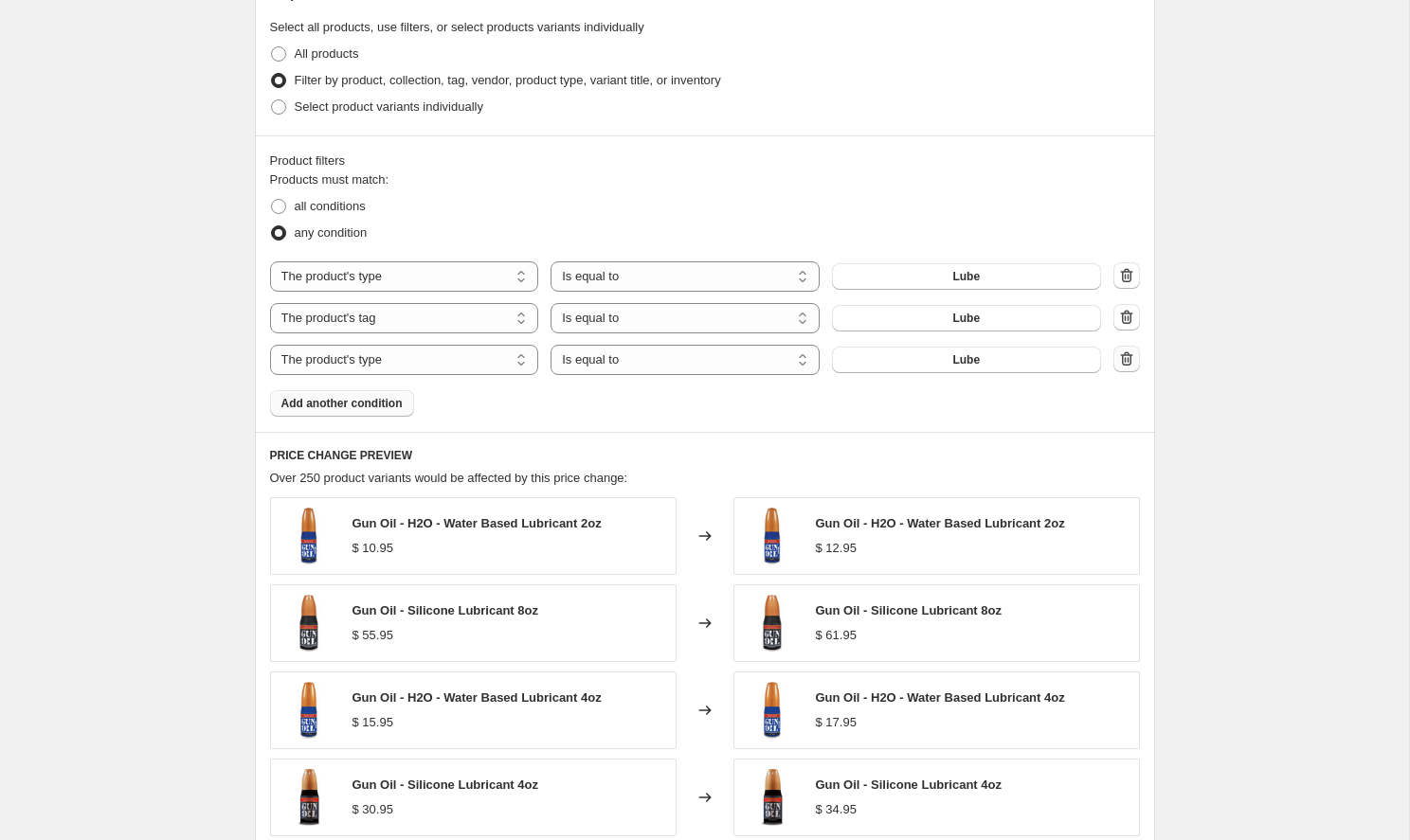
click at [1127, 357] on icon "button" at bounding box center [1126, 359] width 19 height 19
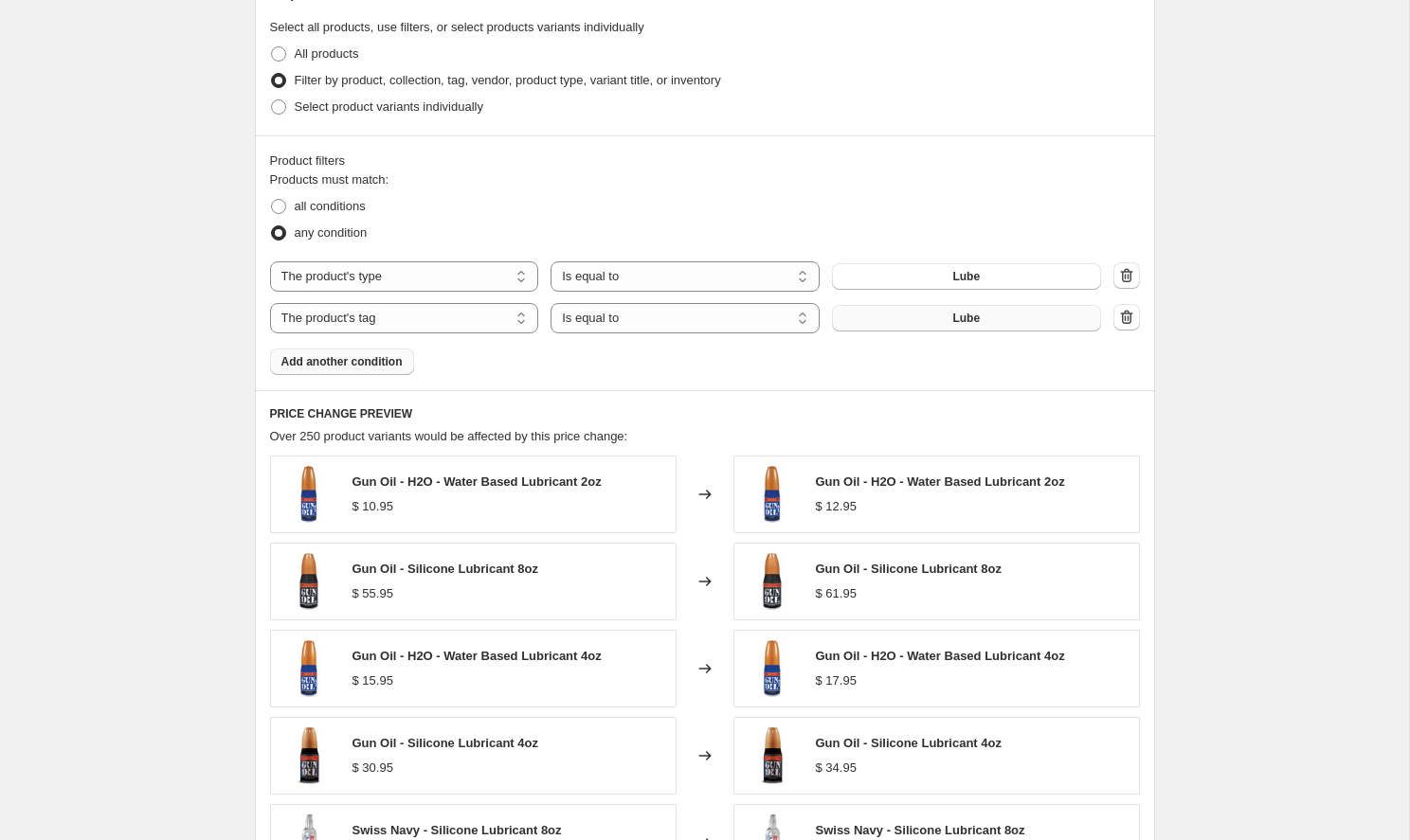
click at [1013, 315] on button "Lube" at bounding box center [967, 318] width 269 height 27
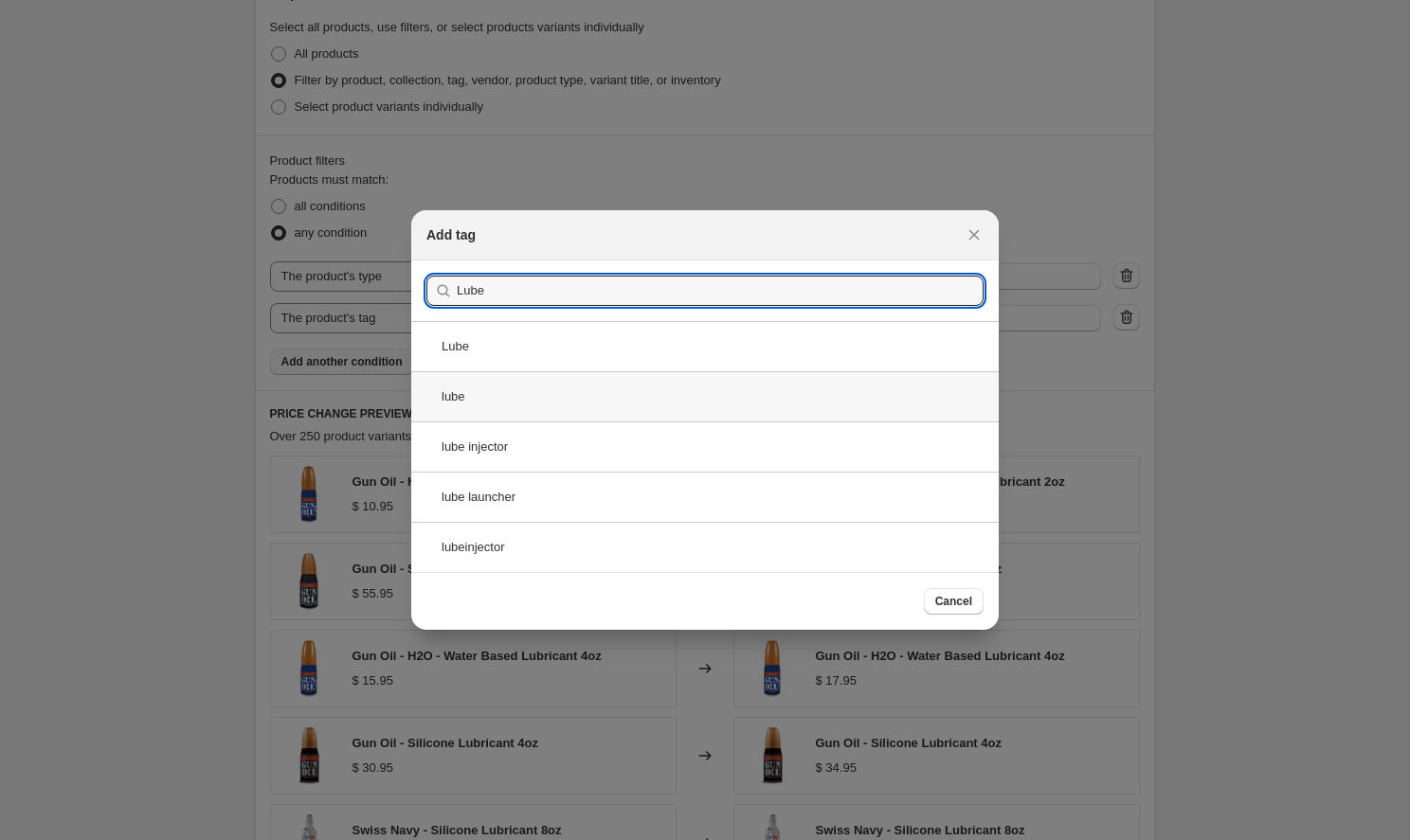
type input "Lube"
click at [450, 397] on div "lube" at bounding box center [705, 396] width 587 height 50
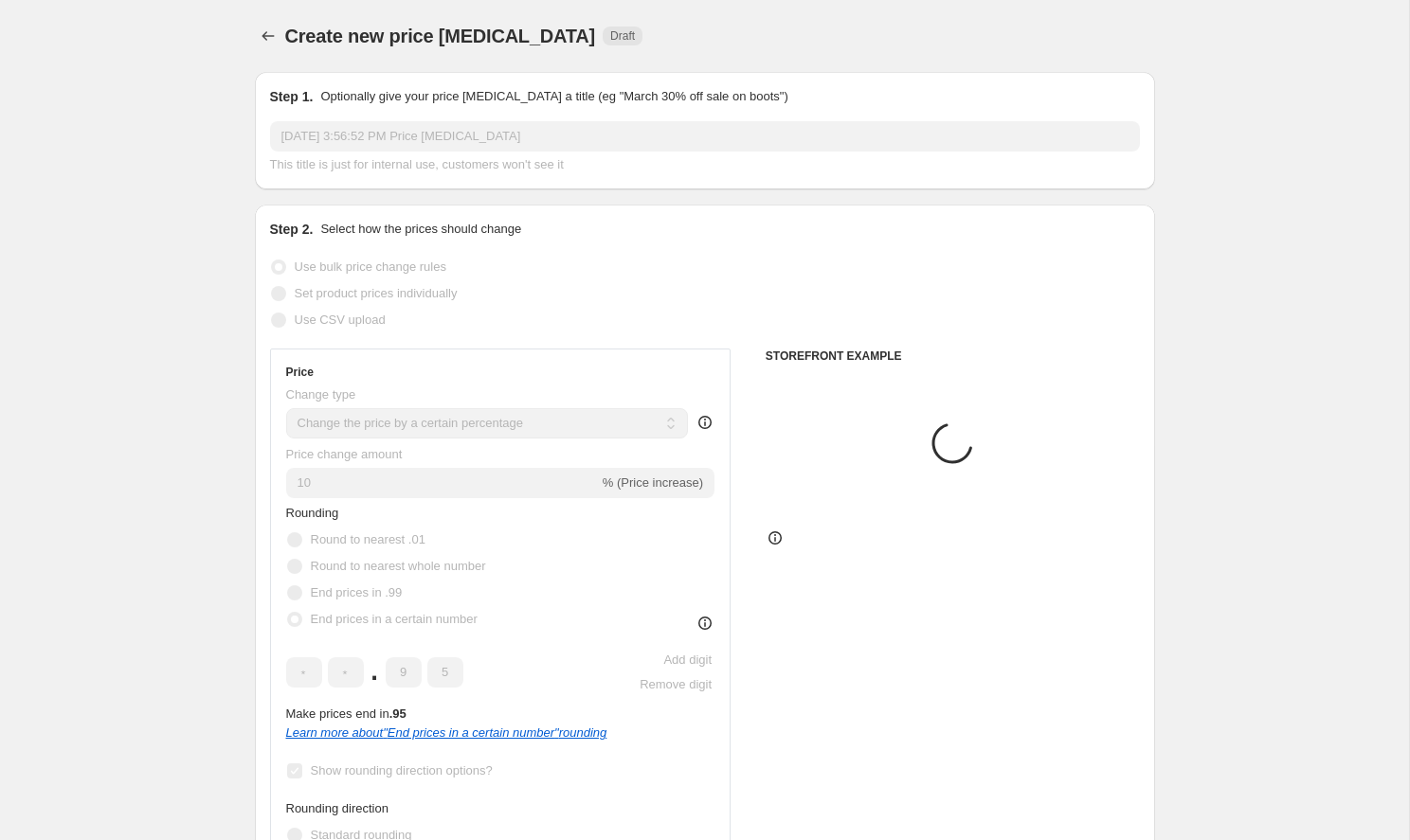
scroll to position [1143, 0]
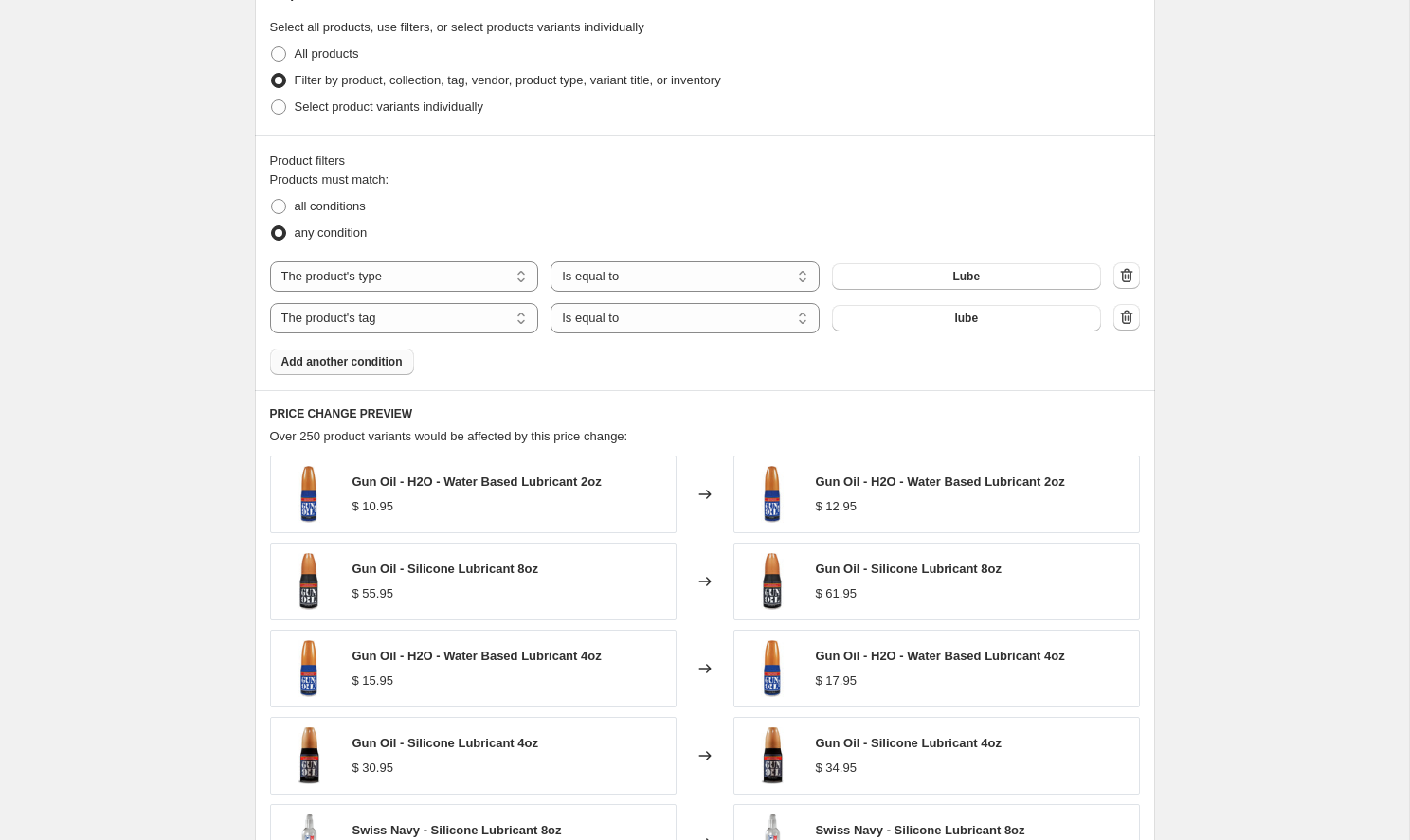
click at [346, 367] on span "Add another condition" at bounding box center [342, 361] width 122 height 15
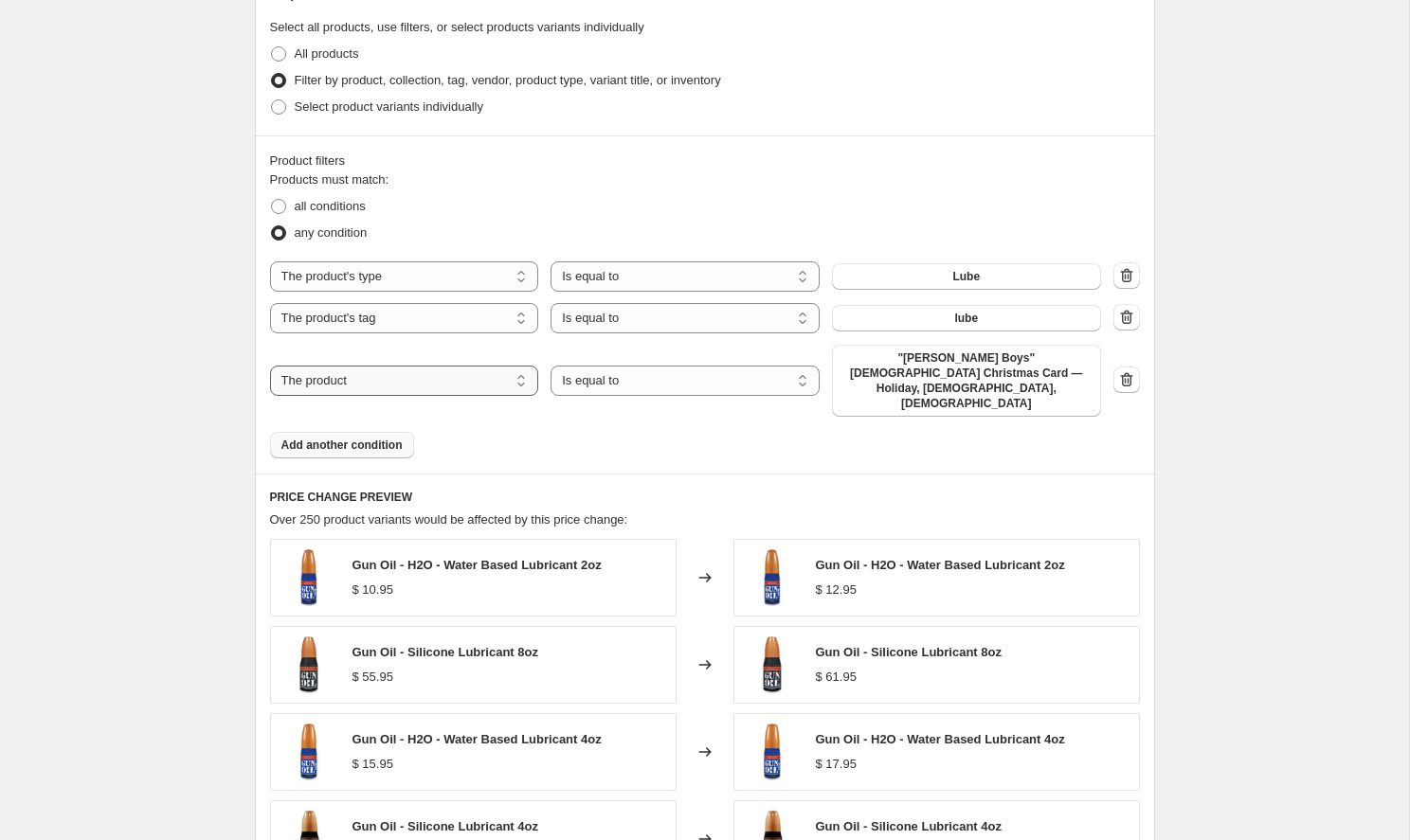
select select "tag"
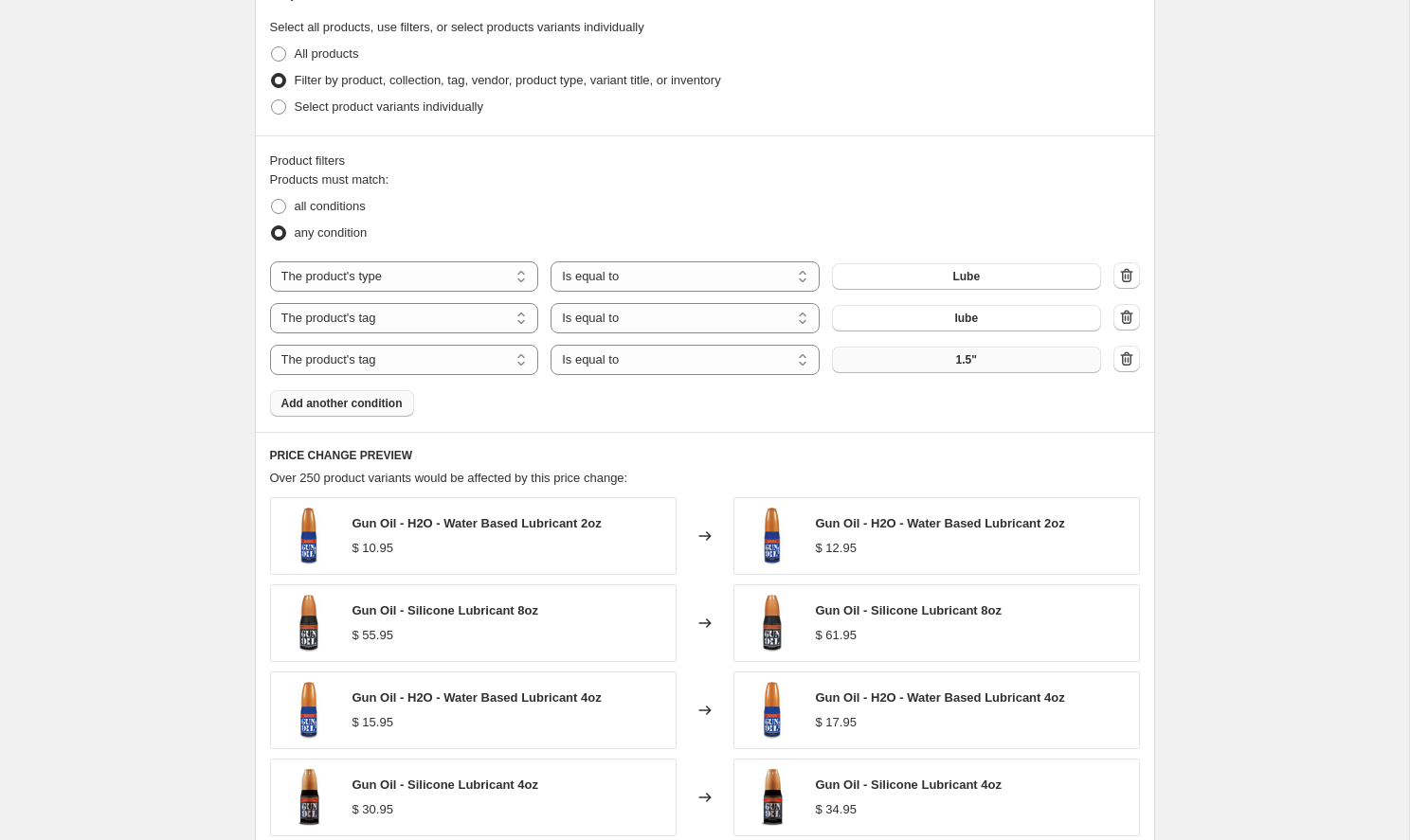
click at [992, 363] on button "1.5"" at bounding box center [967, 360] width 269 height 27
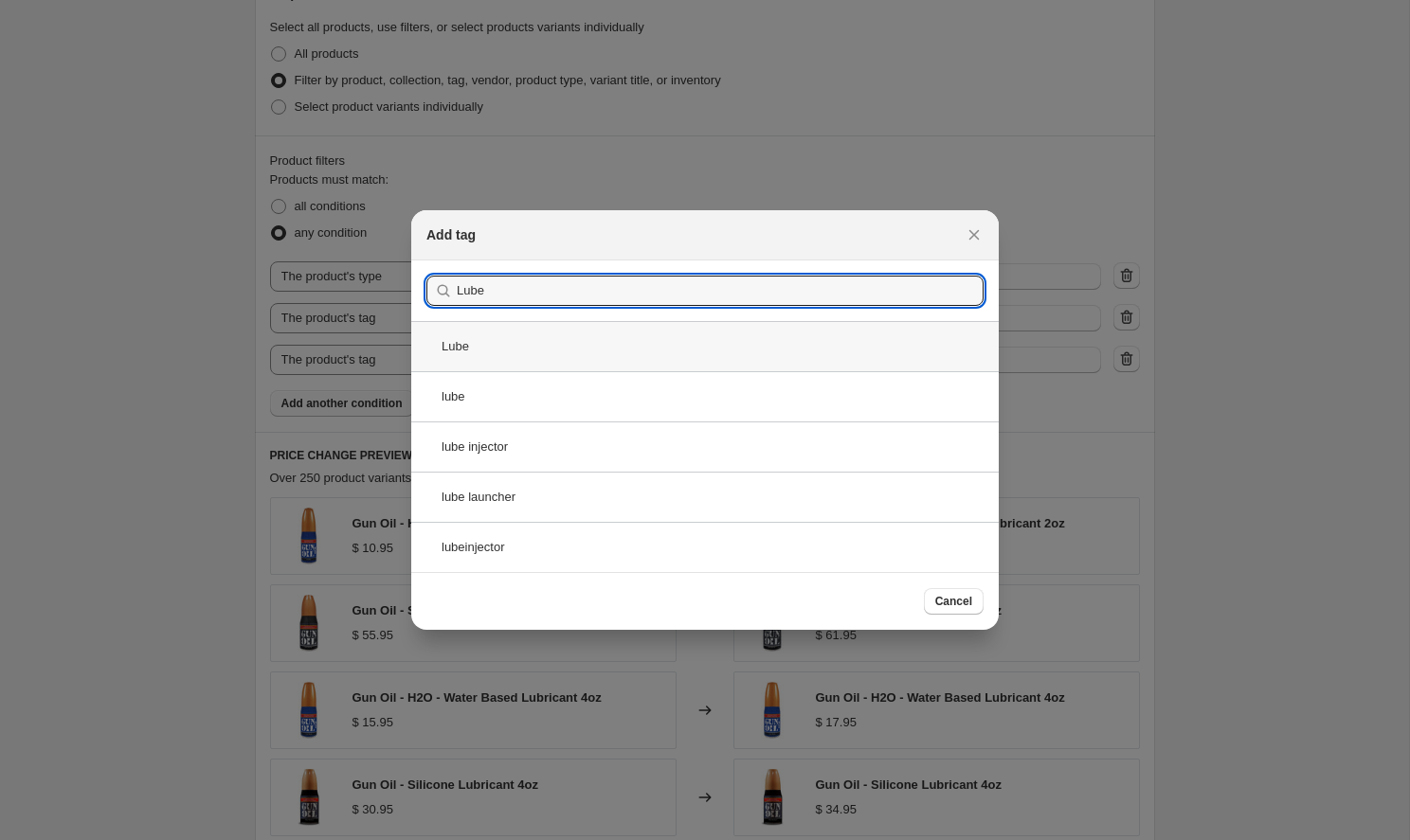
type input "Lube"
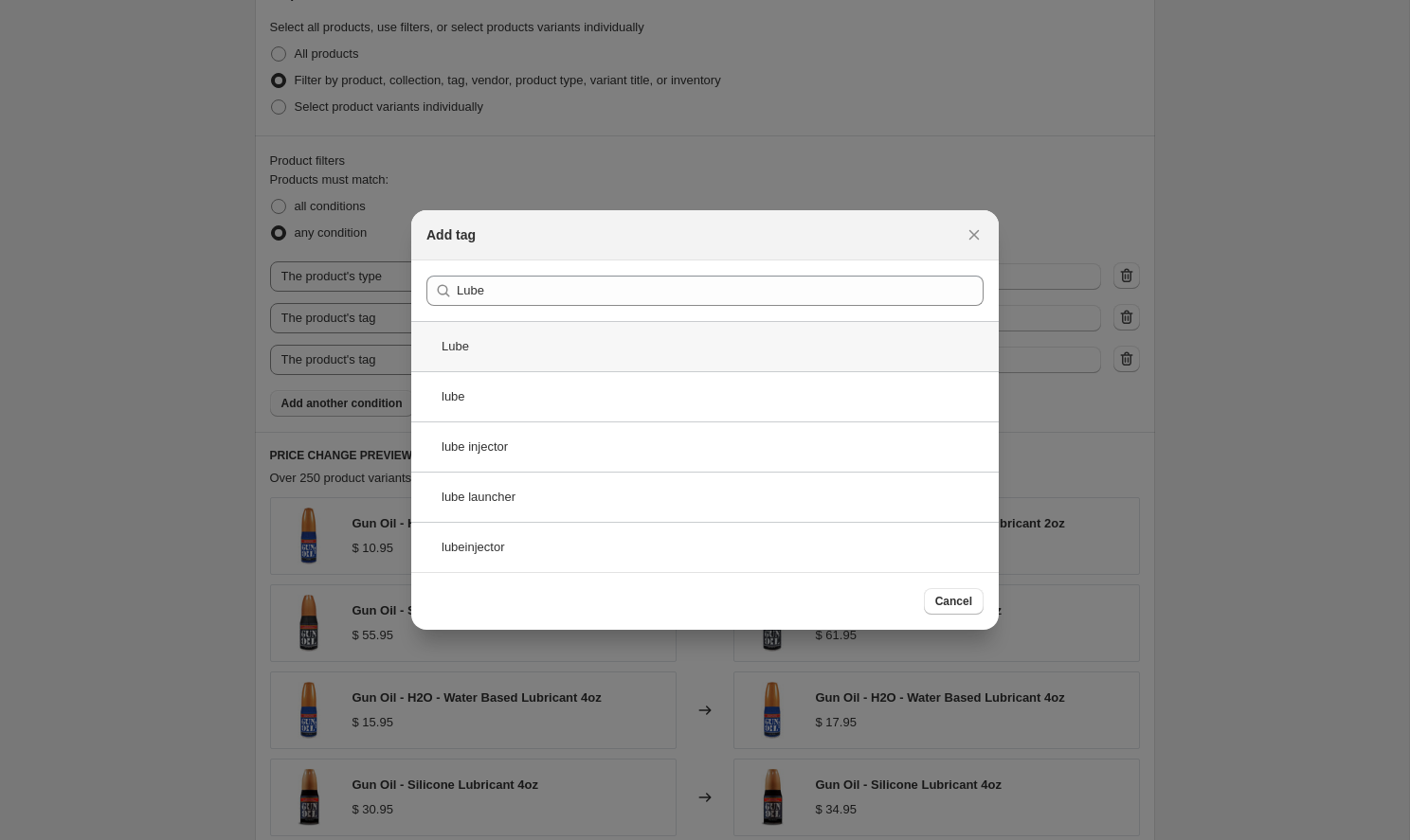
click at [455, 348] on div "Lube" at bounding box center [705, 346] width 587 height 50
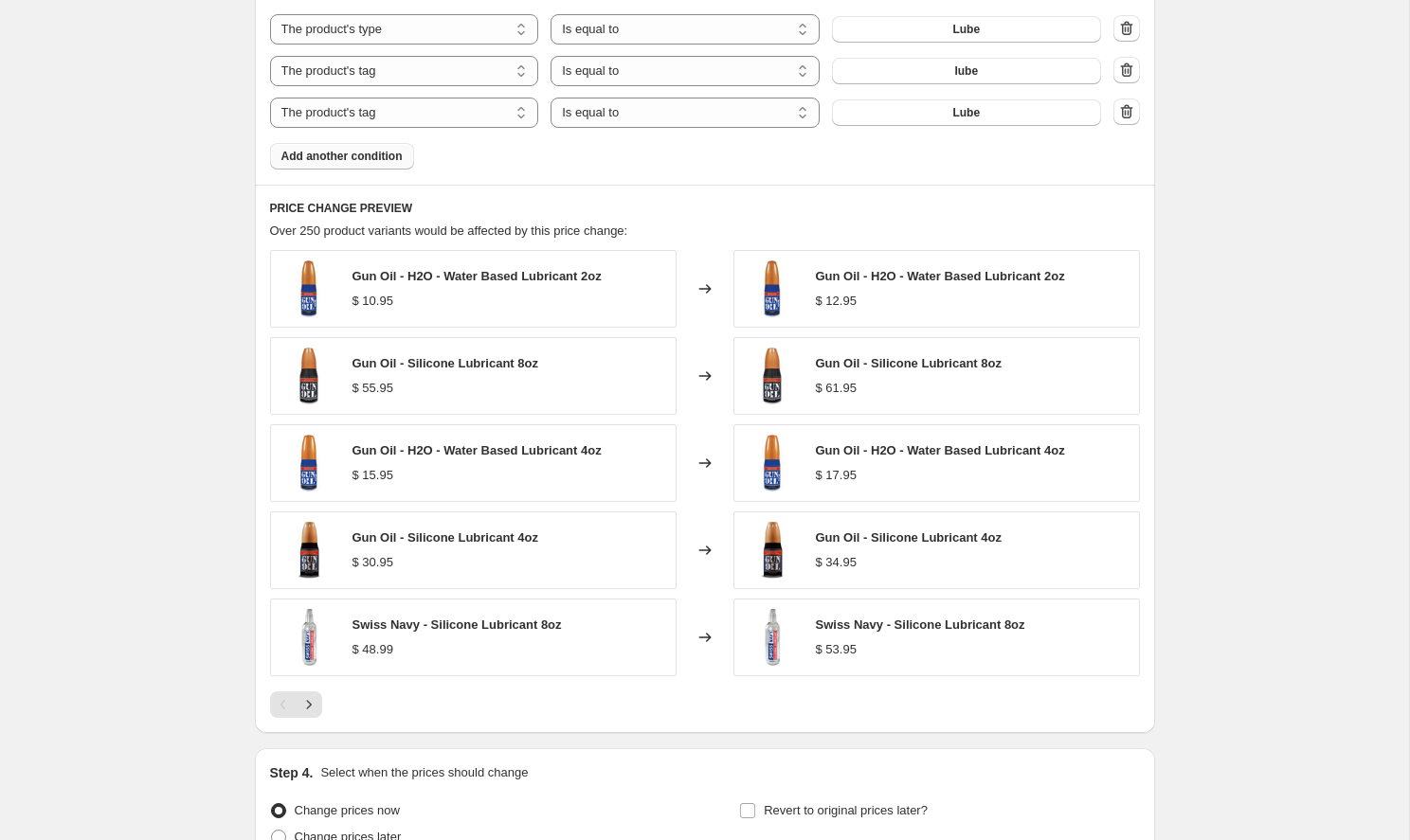
scroll to position [1402, 0]
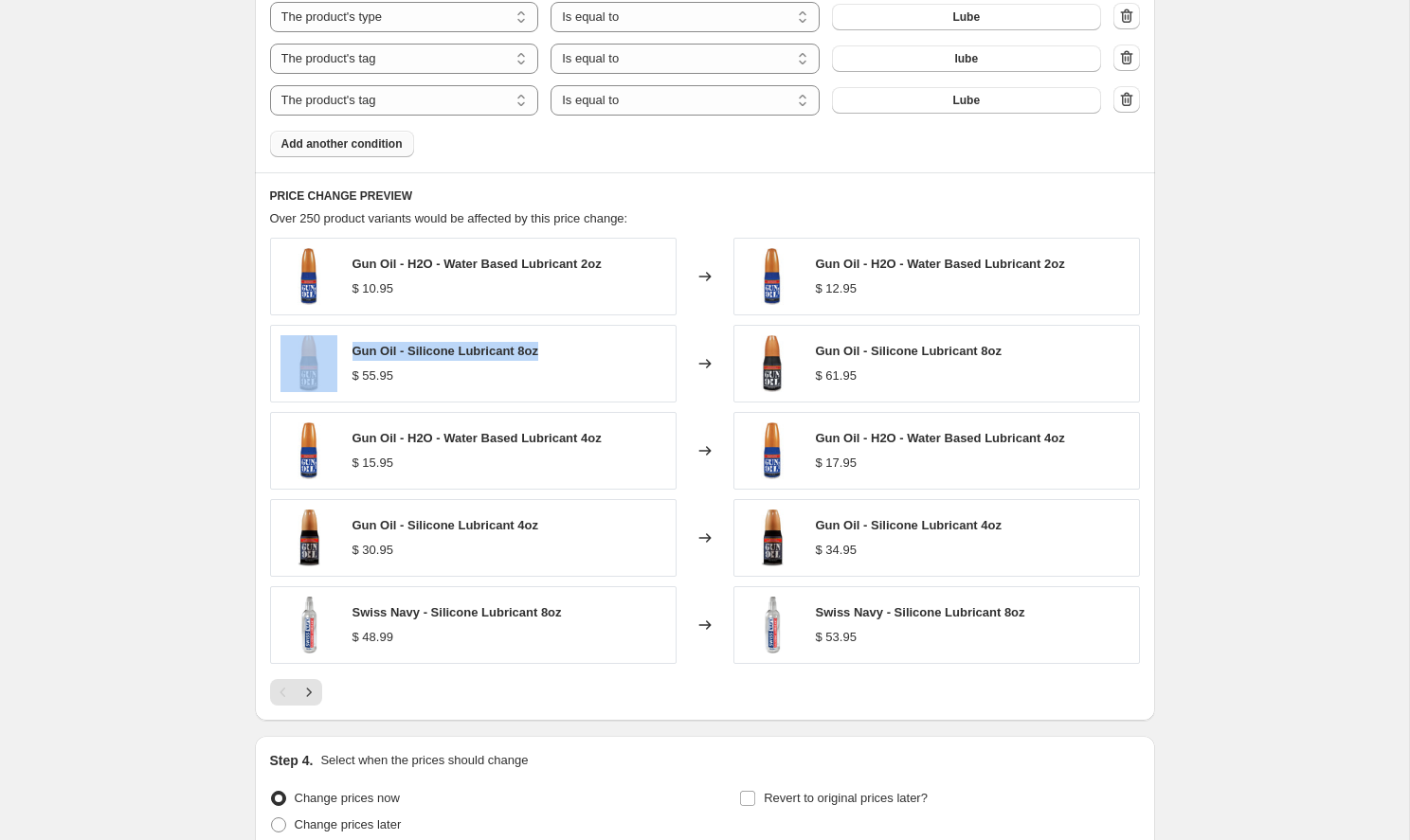
drag, startPoint x: 560, startPoint y: 349, endPoint x: 330, endPoint y: 348, distance: 230.0
click at [330, 348] on div "Gun Oil - Silicone Lubricant 8oz $ 55.95" at bounding box center [473, 364] width 406 height 78
copy div "Gun Oil - Silicone Lubricant 8oz"
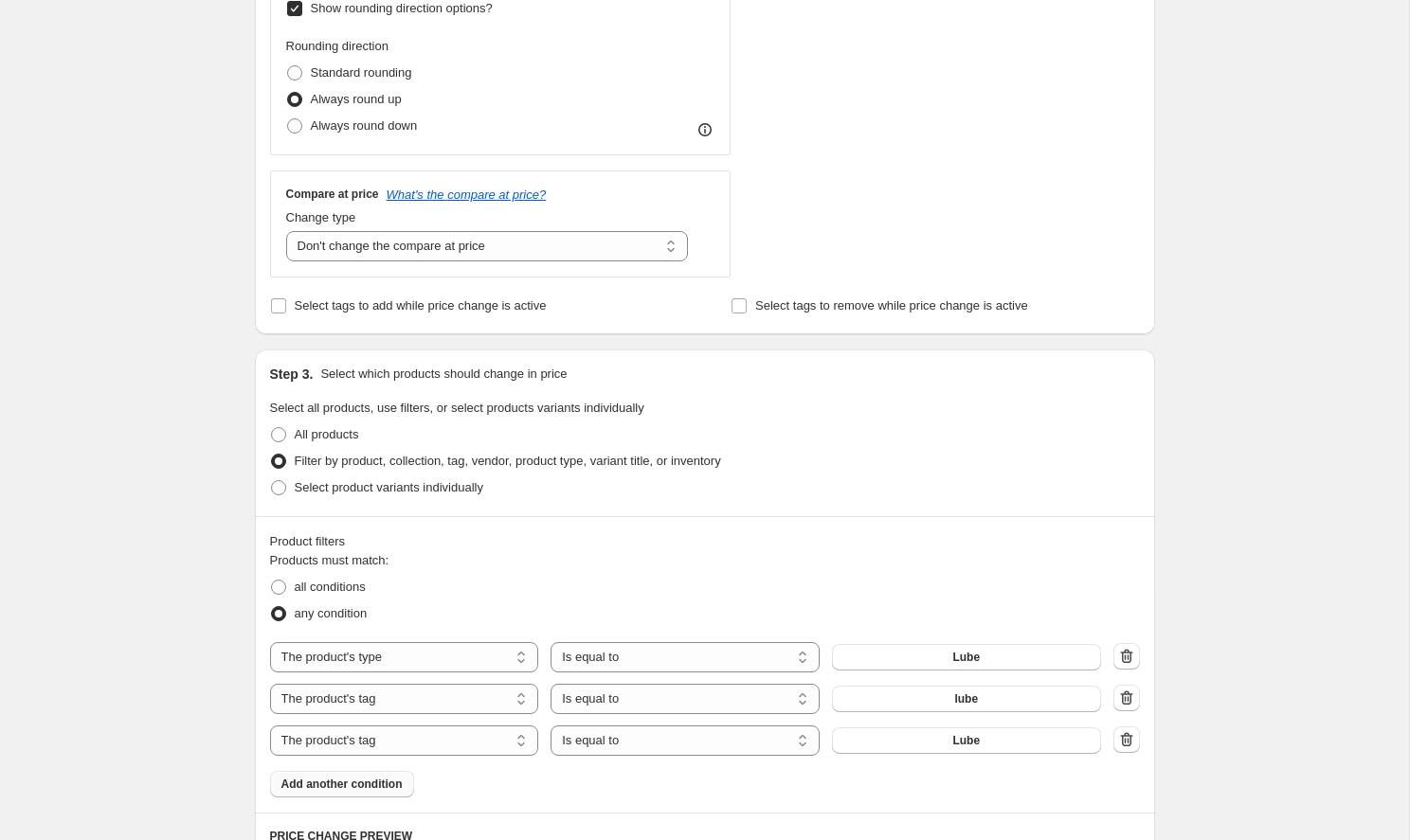
scroll to position [740, 0]
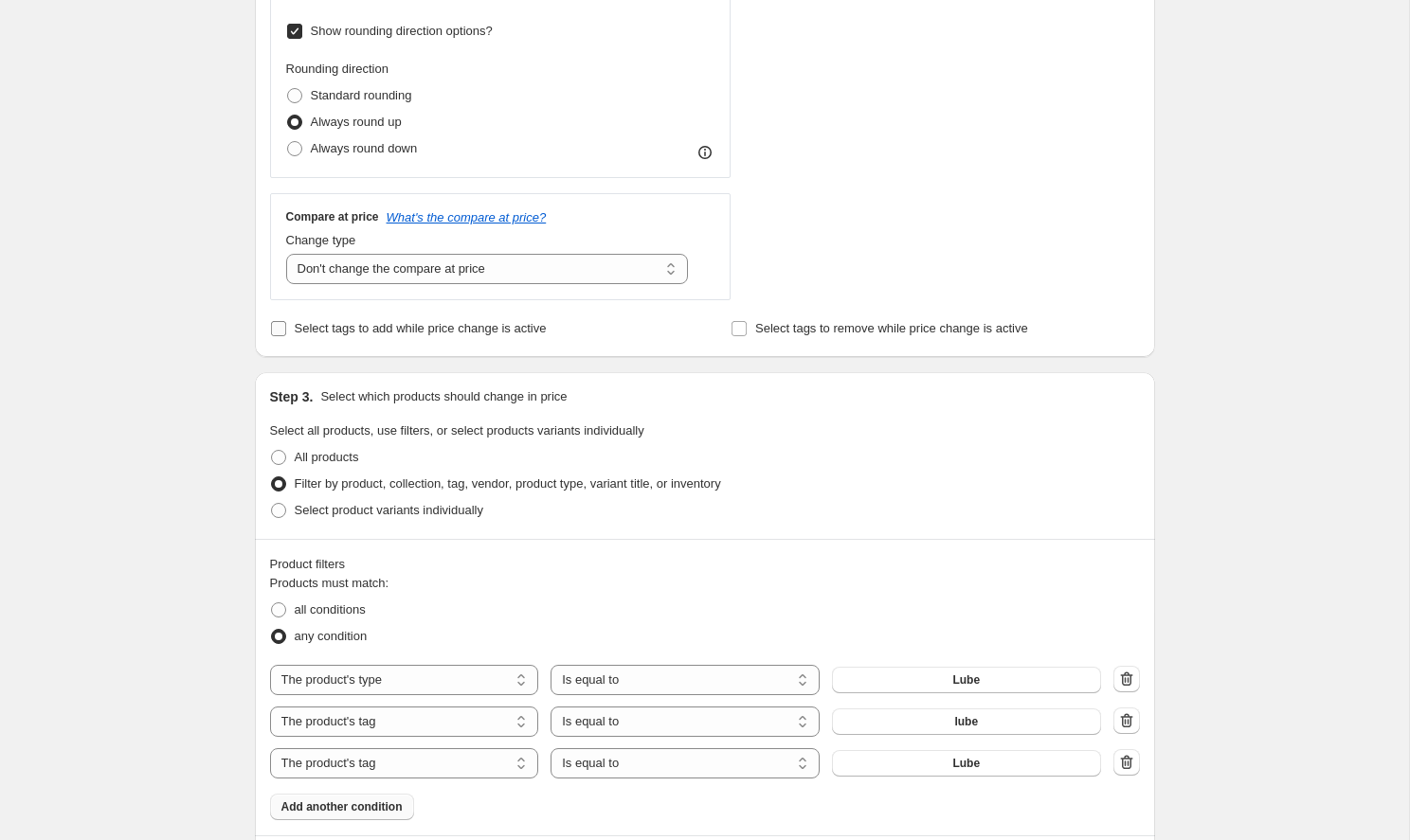
click at [279, 328] on input "Select tags to add while price change is active" at bounding box center [278, 328] width 15 height 15
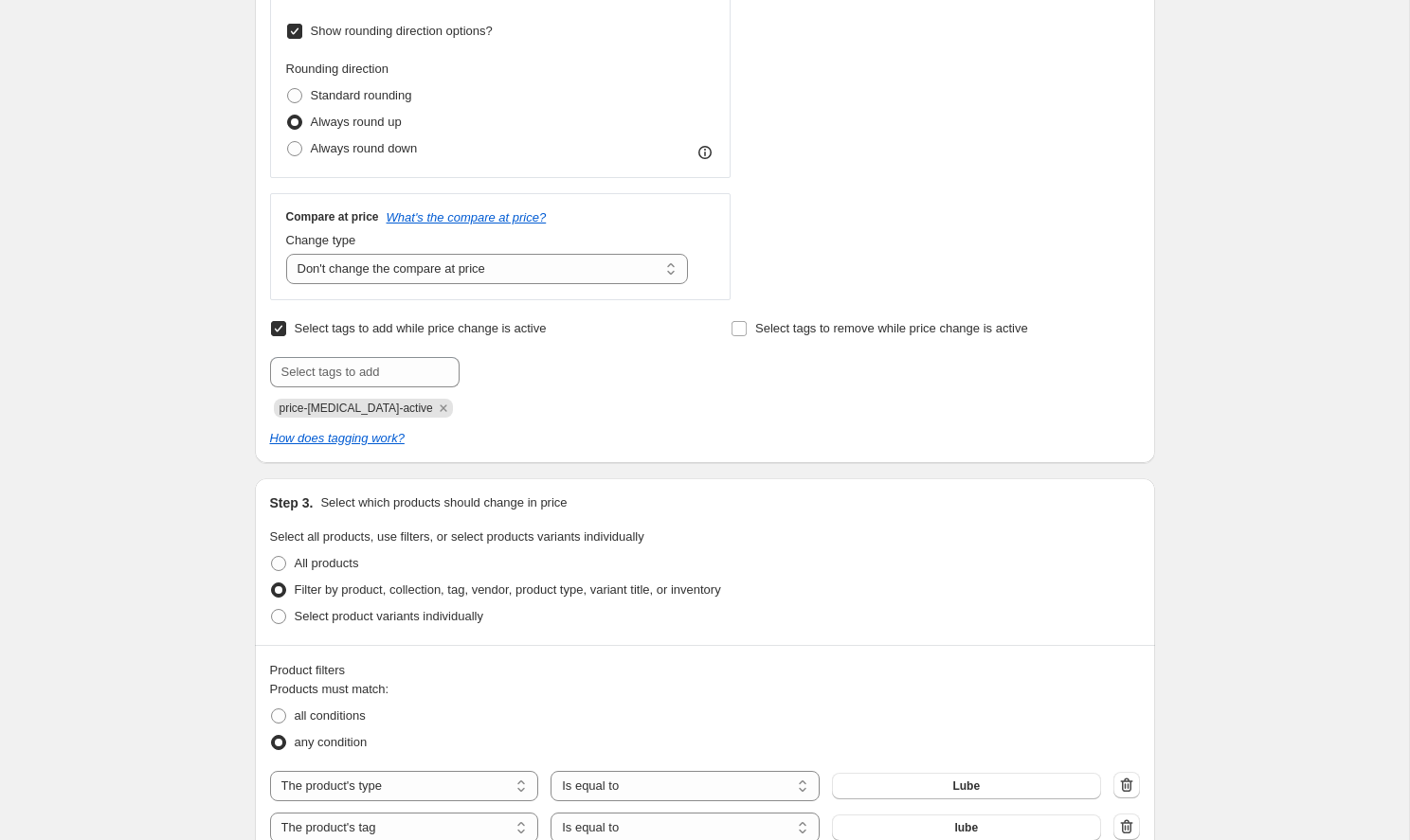
click at [282, 330] on input "Select tags to add while price change is active" at bounding box center [278, 328] width 15 height 15
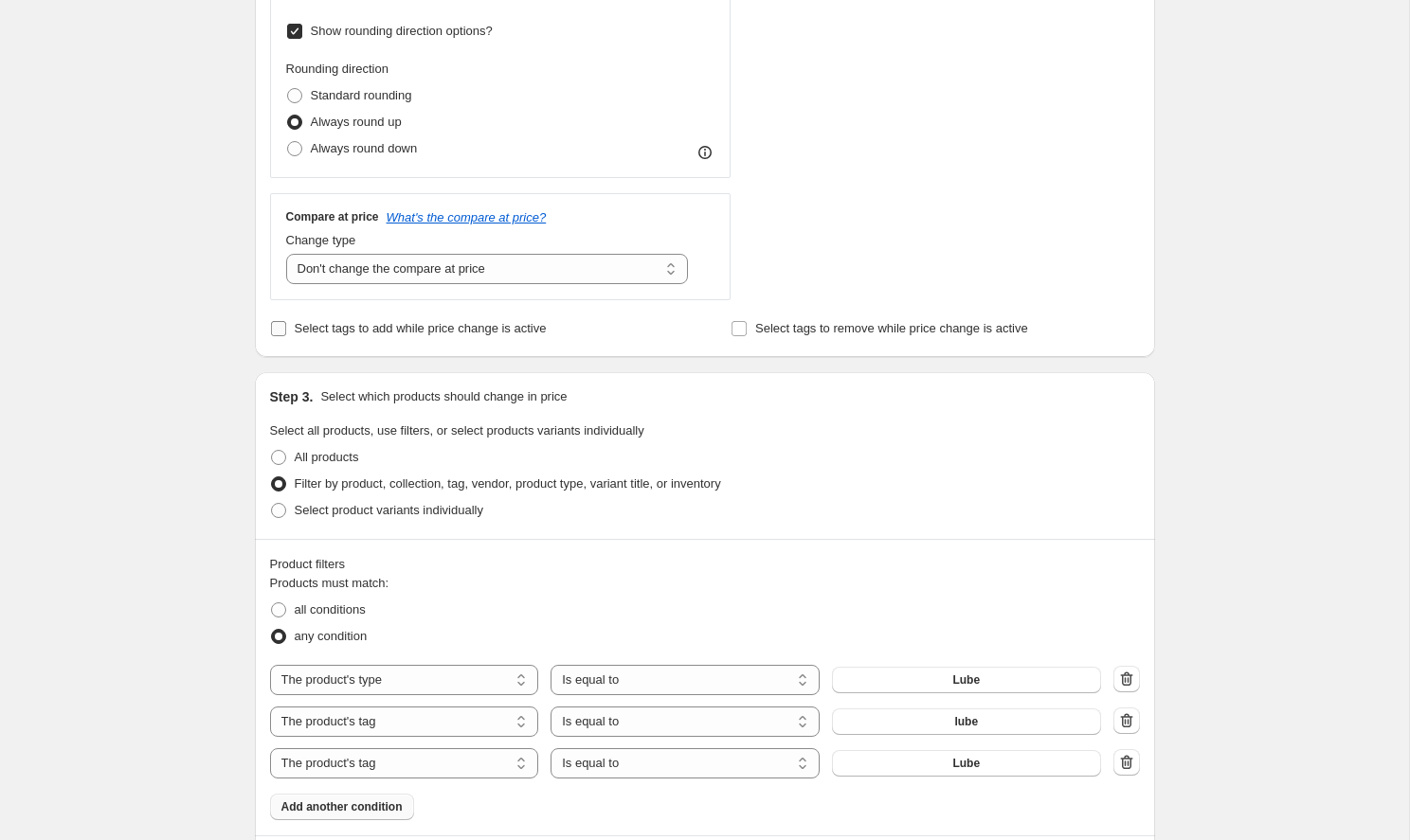
click at [282, 330] on input "Select tags to add while price change is active" at bounding box center [278, 328] width 15 height 15
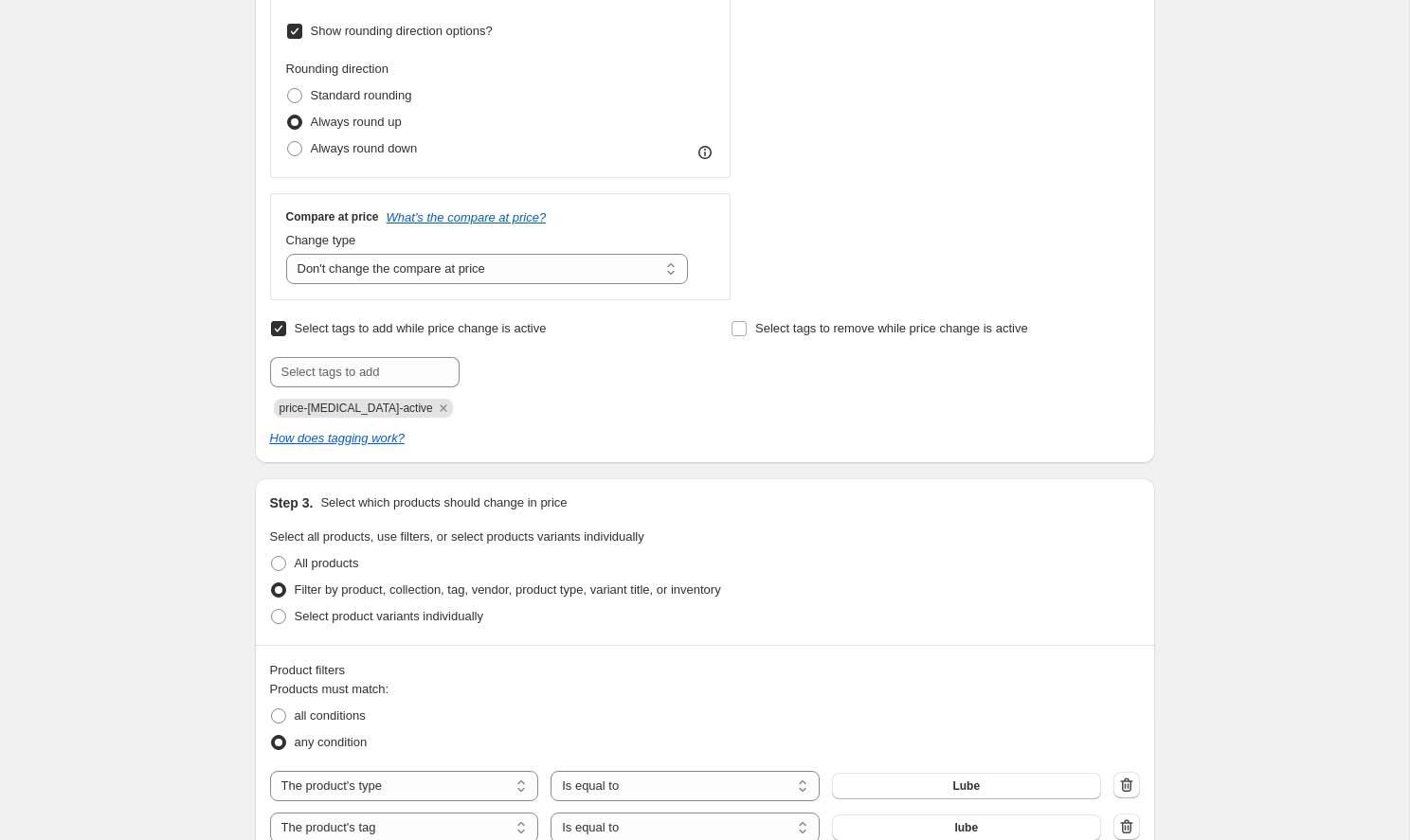
click at [317, 406] on span "price-[MEDICAL_DATA]-active" at bounding box center [356, 407] width 153 height 13
click at [279, 326] on input "Select tags to add while price change is active" at bounding box center [278, 328] width 15 height 15
checkbox input "false"
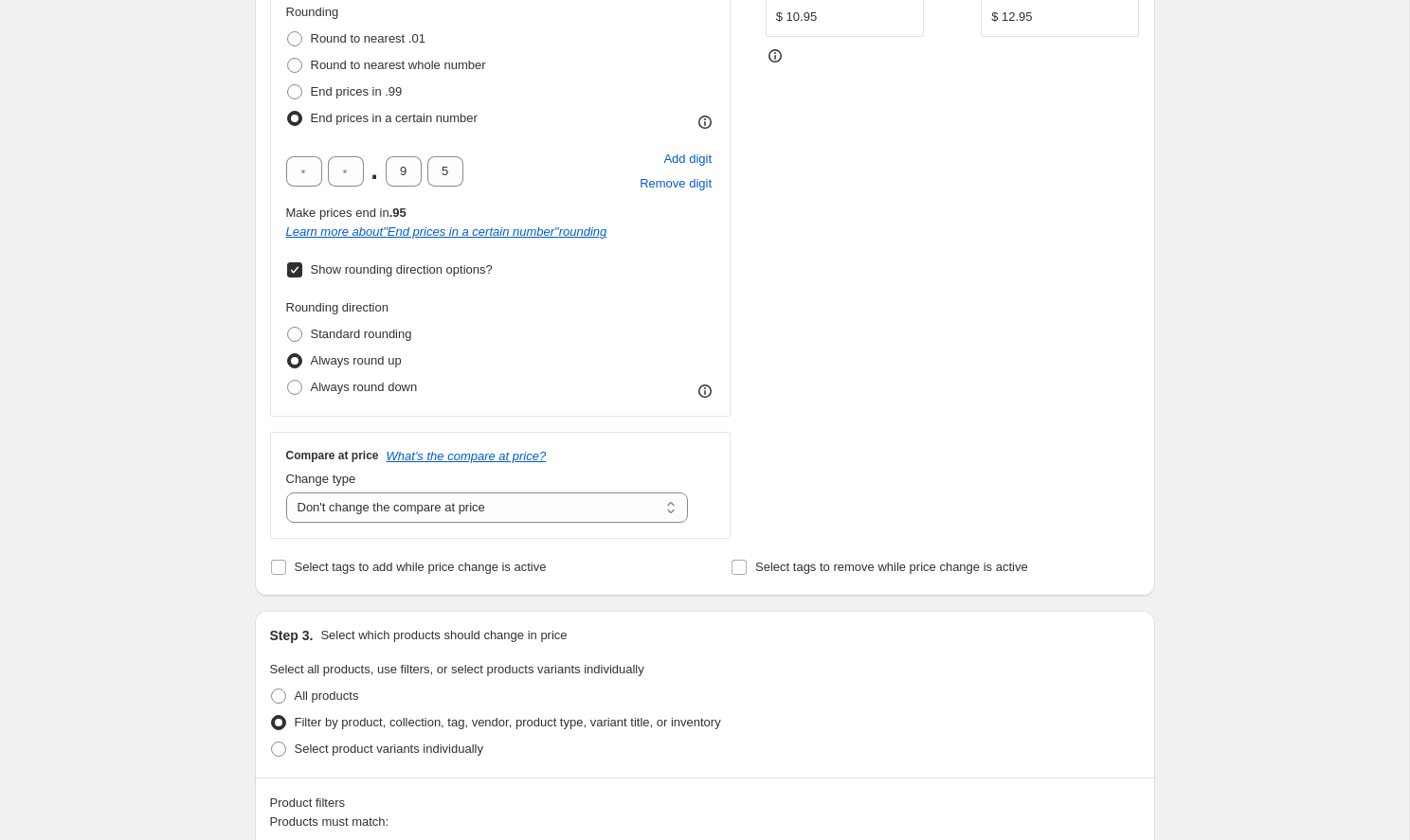
scroll to position [526, 0]
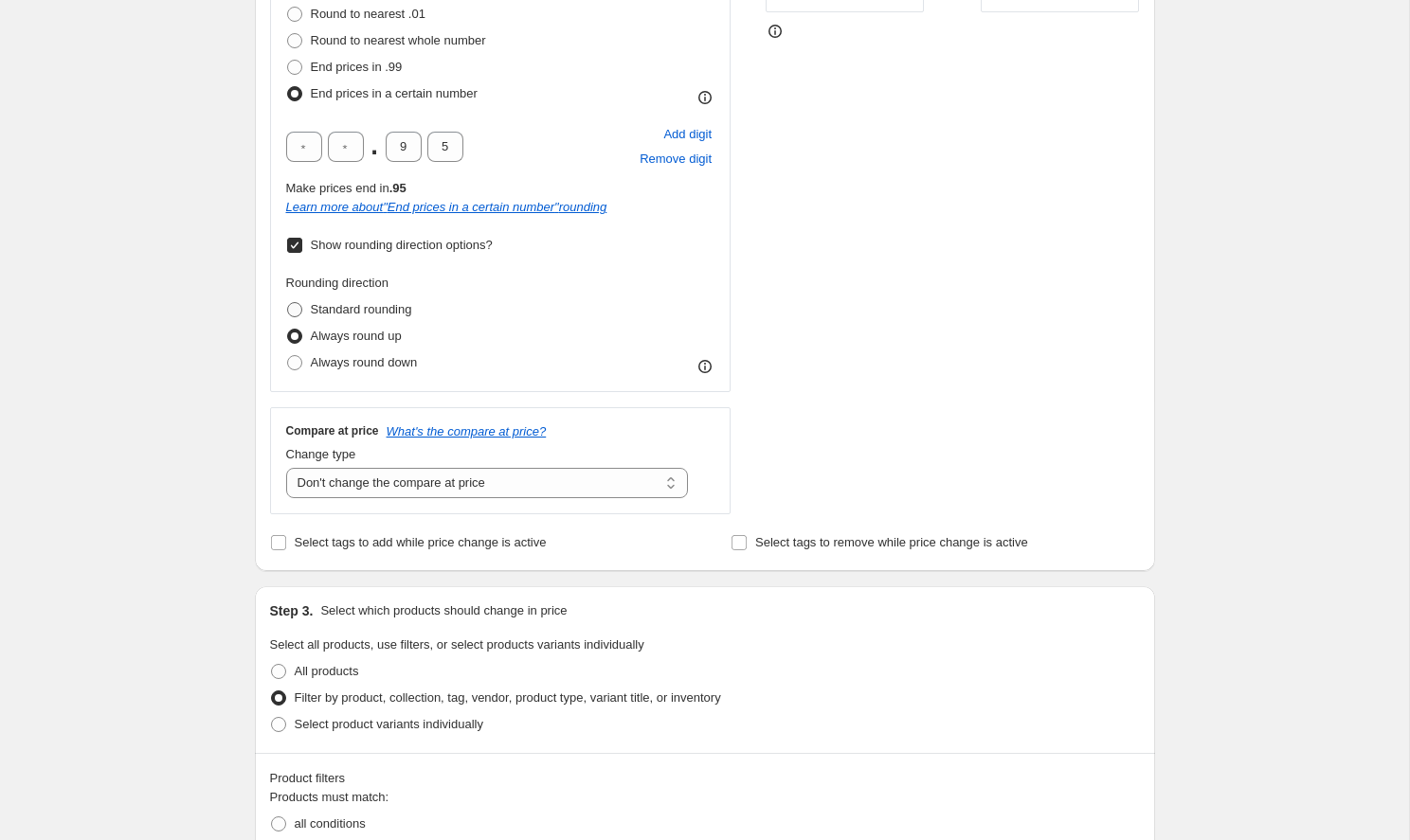
click at [297, 306] on span at bounding box center [294, 309] width 15 height 15
click at [288, 303] on input "Standard rounding" at bounding box center [287, 302] width 1 height 1
radio input "true"
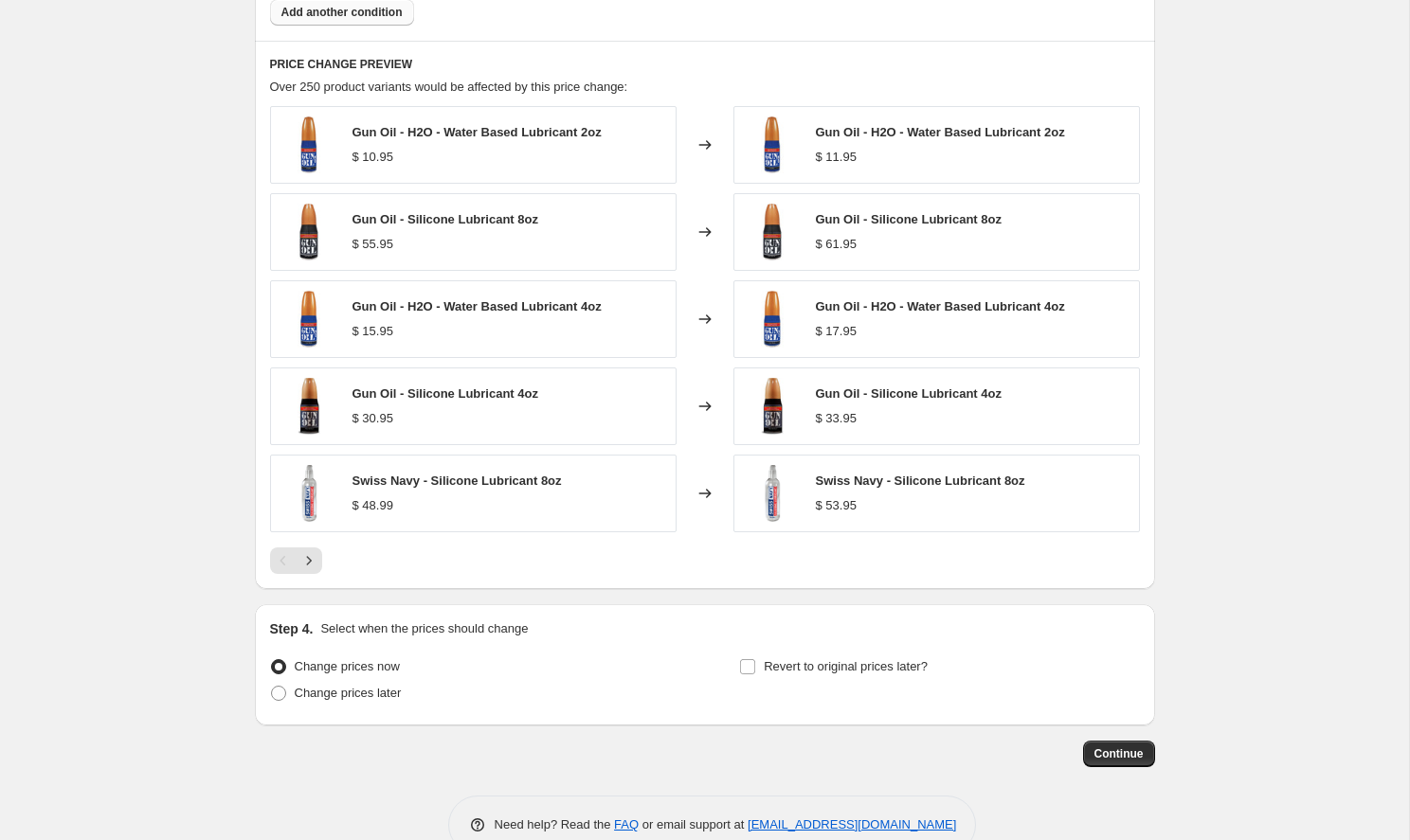
scroll to position [1541, 0]
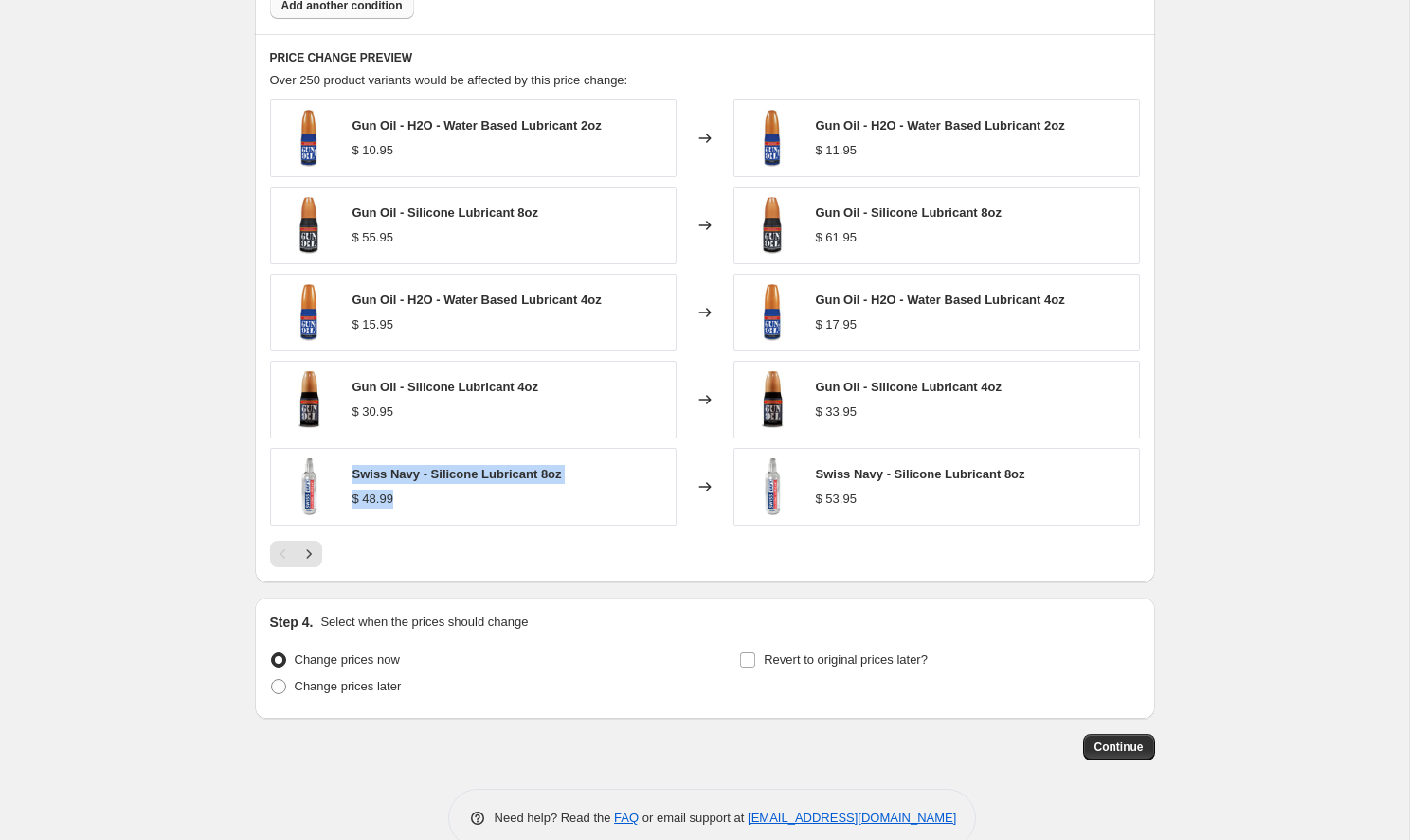
drag, startPoint x: 348, startPoint y: 474, endPoint x: 426, endPoint y: 505, distance: 83.9
click at [426, 505] on div "Swiss Navy - Silicone Lubricant 8oz $ 48.99" at bounding box center [473, 486] width 406 height 78
copy div "Swiss Navy - Silicone Lubricant 8oz $ 48.99"
click at [308, 558] on icon "Next" at bounding box center [308, 553] width 19 height 19
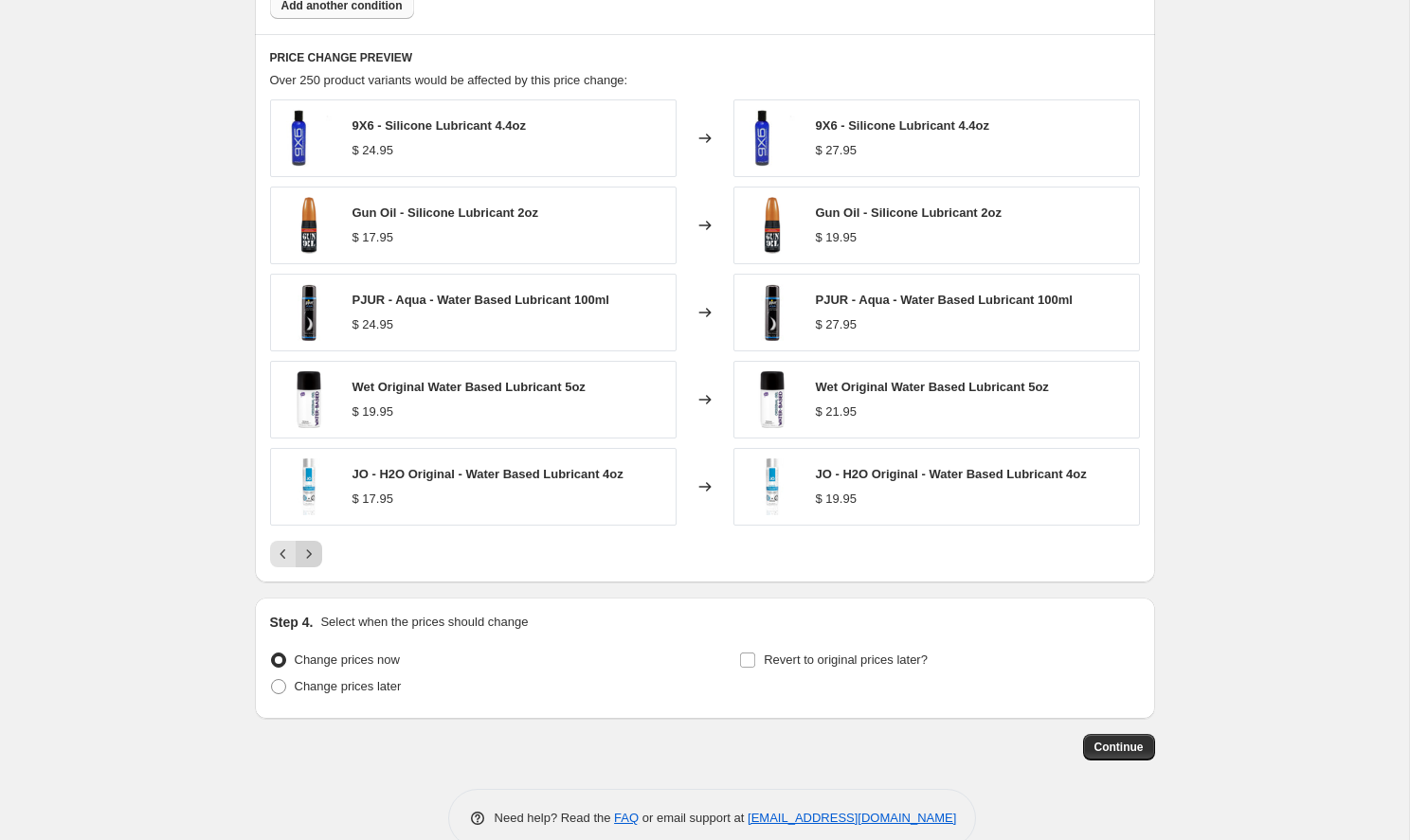
click at [308, 558] on icon "Next" at bounding box center [308, 553] width 19 height 19
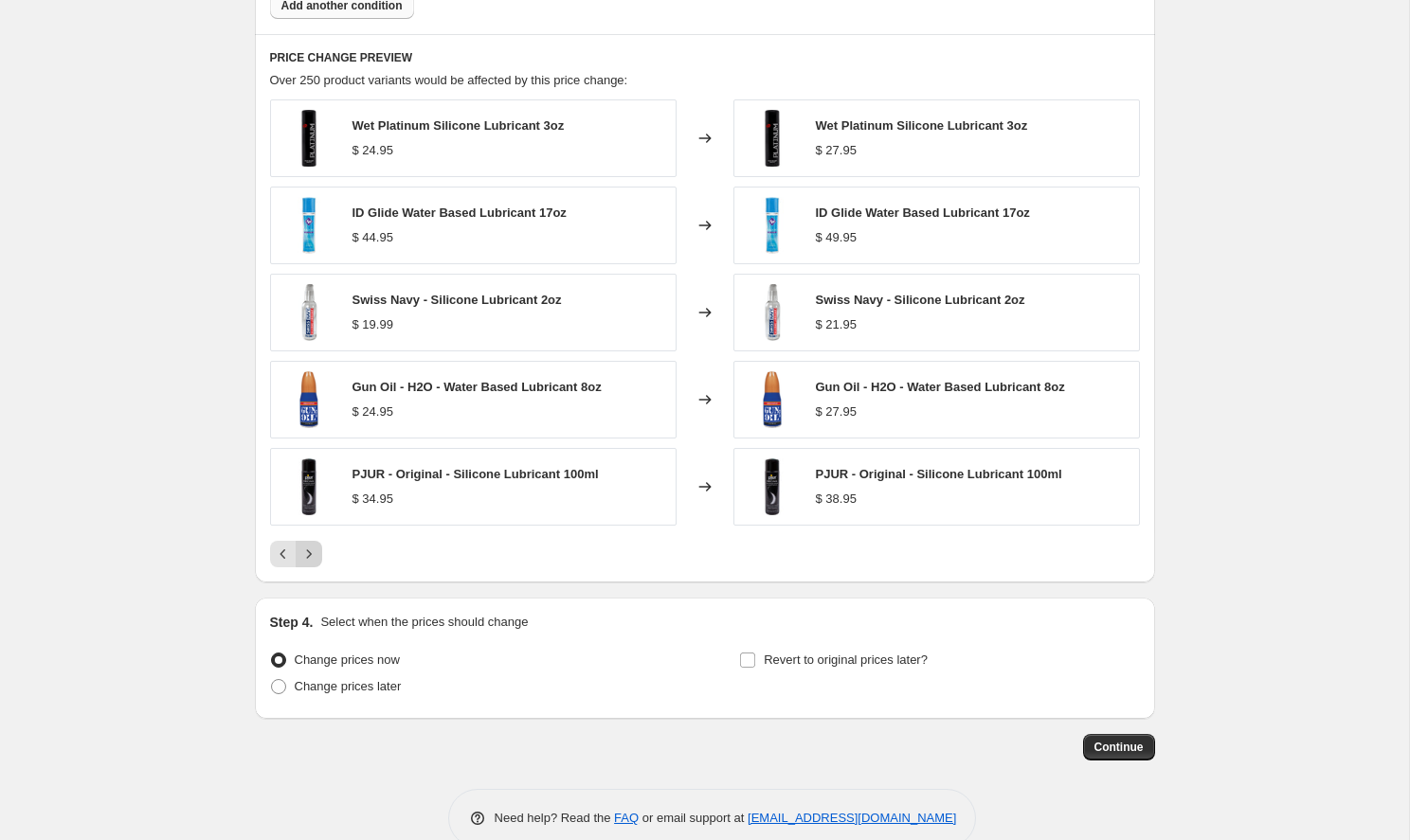
click at [308, 558] on icon "Next" at bounding box center [308, 553] width 19 height 19
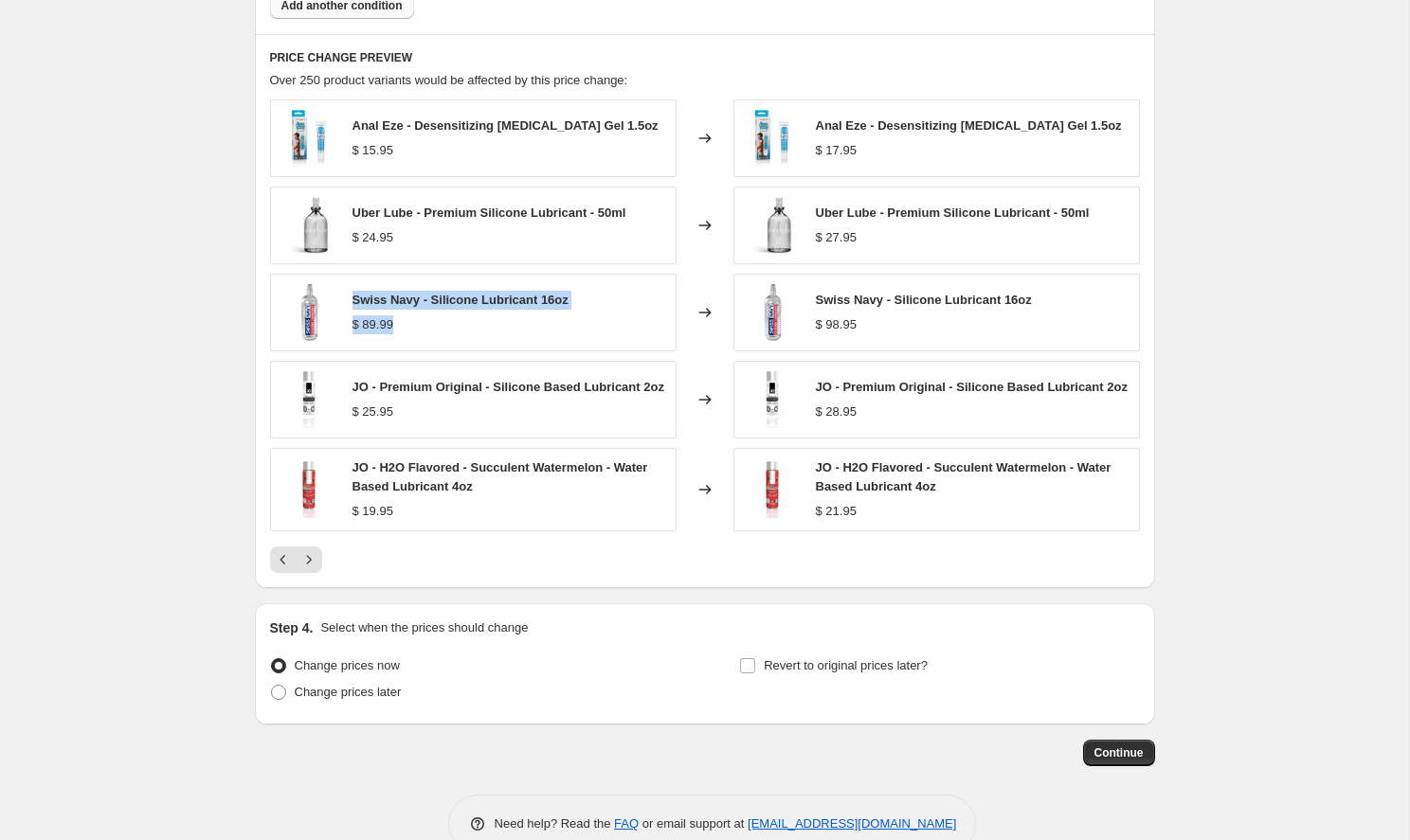
drag, startPoint x: 404, startPoint y: 324, endPoint x: 354, endPoint y: 302, distance: 54.6
click at [354, 302] on div "Swiss Navy - Silicone Lubricant 16oz $ 89.99" at bounding box center [461, 312] width 217 height 43
copy div "Swiss Navy - Silicone Lubricant 16oz $ 89.99"
click at [310, 564] on icon "Next" at bounding box center [308, 560] width 5 height 9
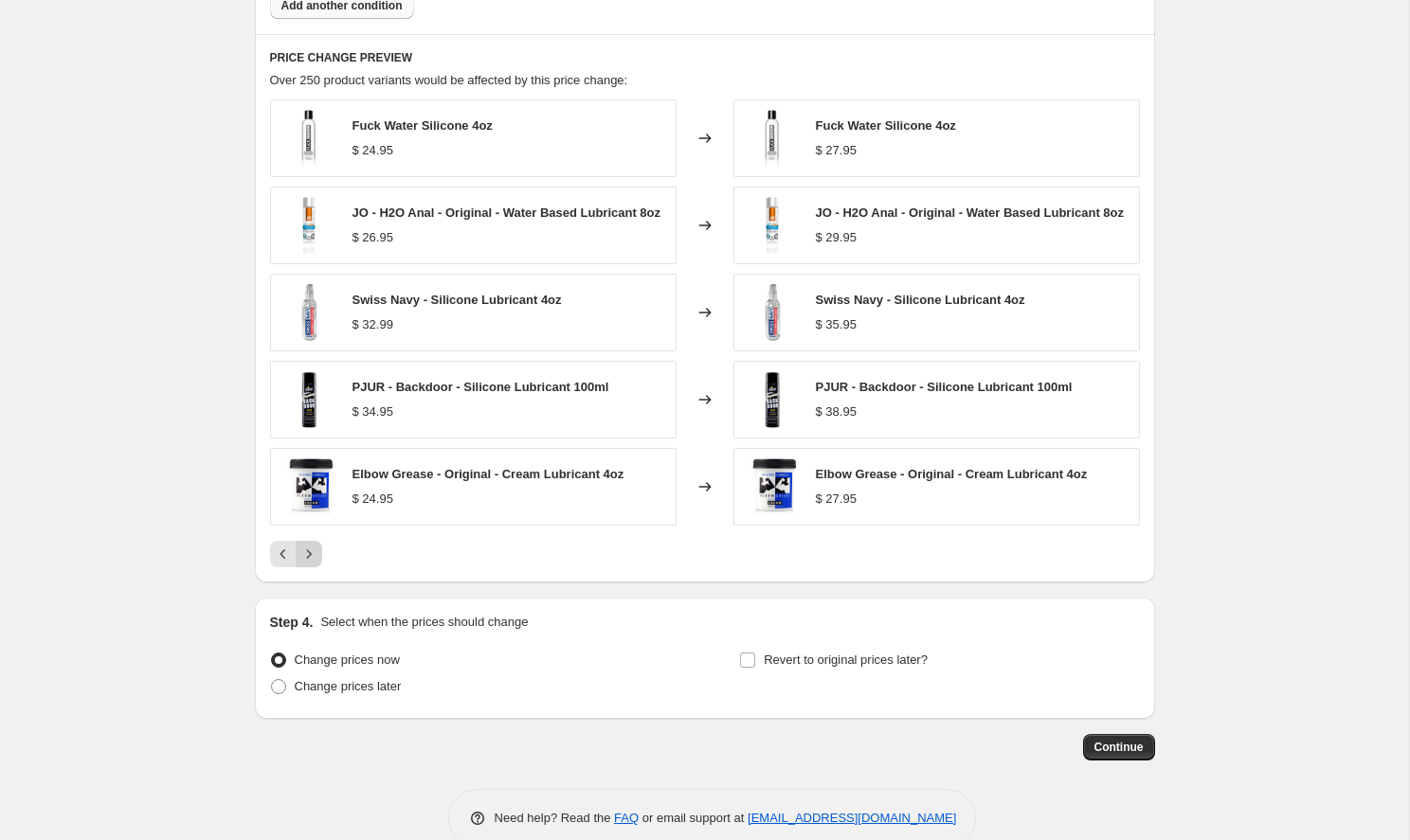
click at [310, 563] on icon "Next" at bounding box center [308, 553] width 19 height 19
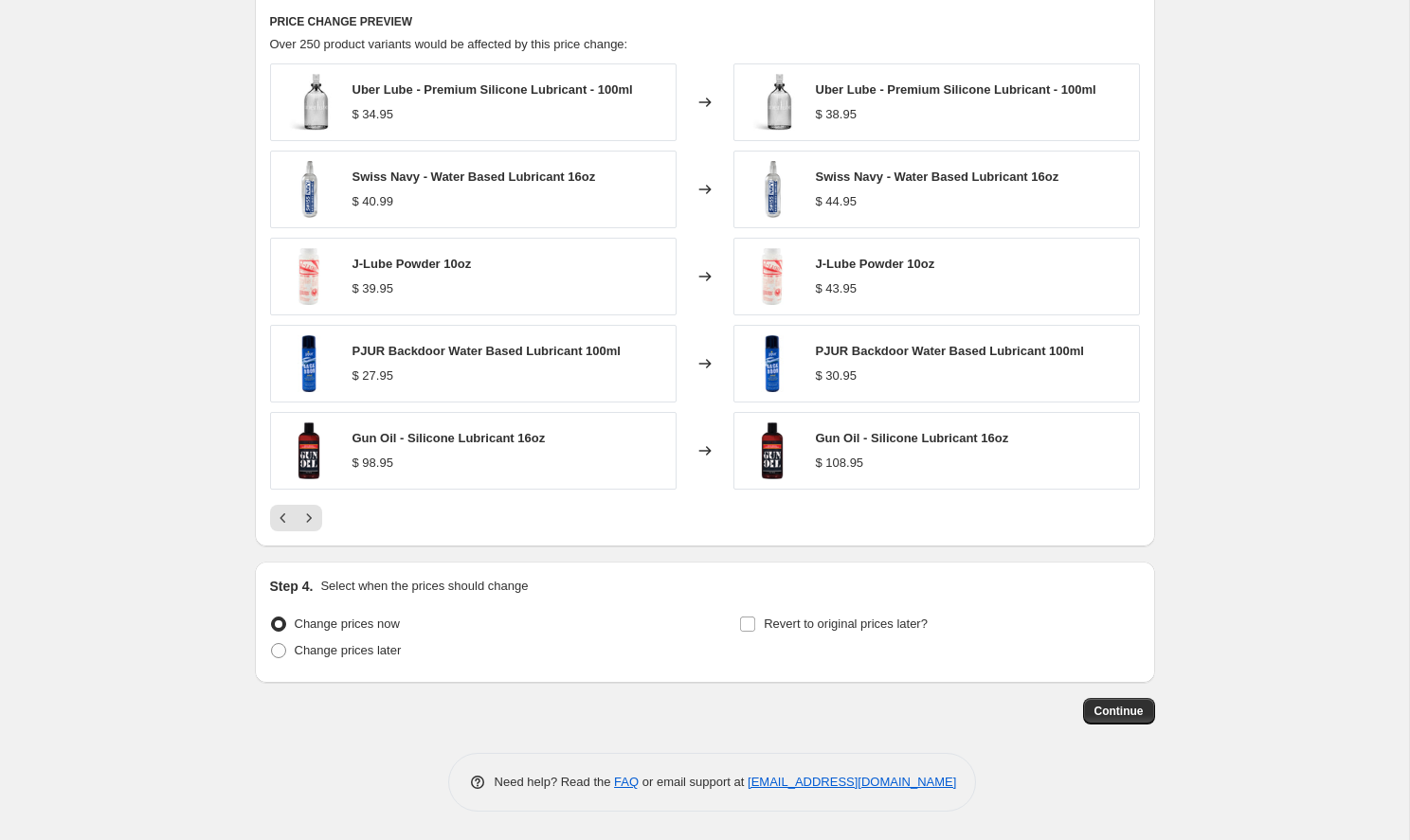
scroll to position [1577, 0]
click at [1124, 714] on span "Continue" at bounding box center [1119, 711] width 49 height 15
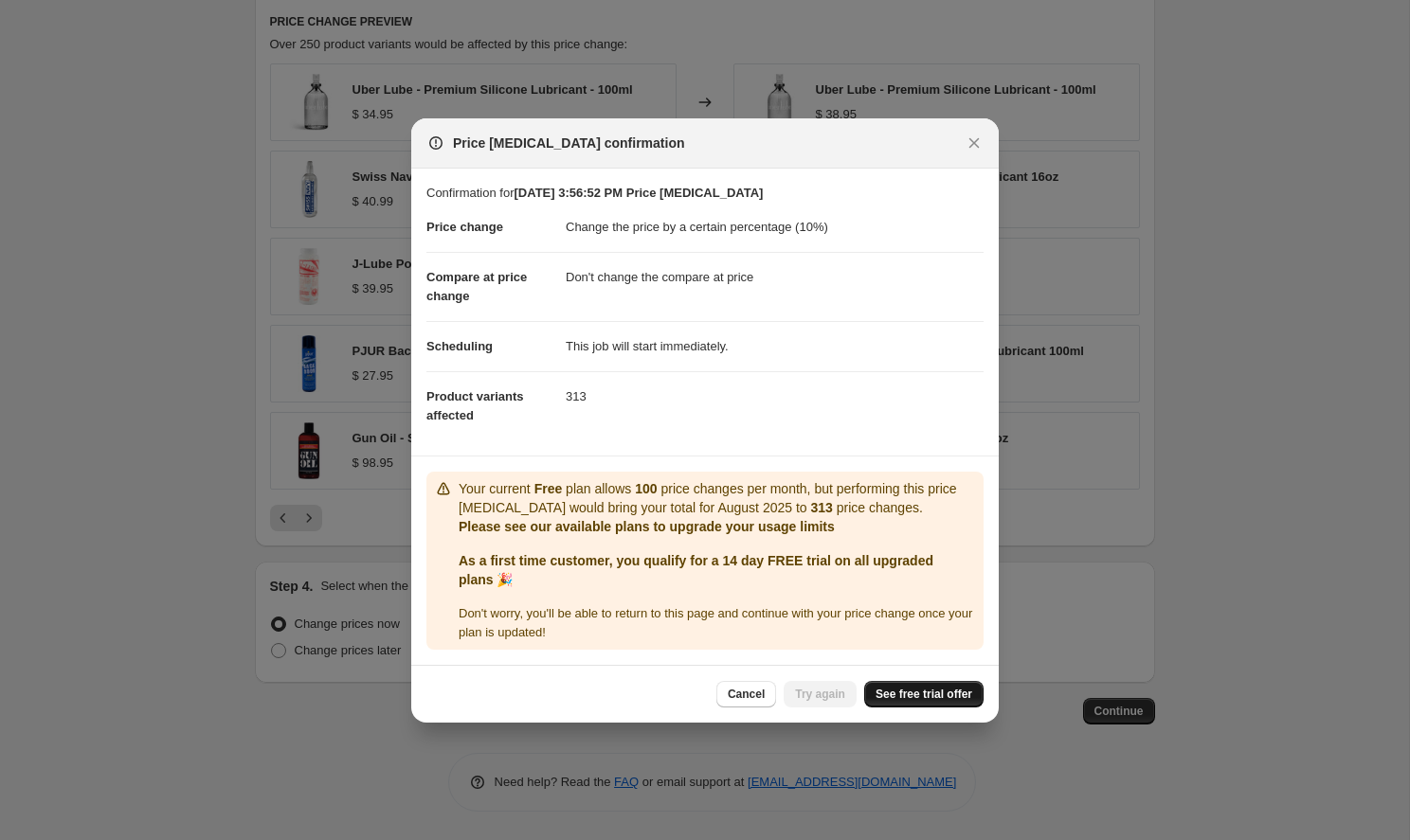
click at [901, 692] on span "See free trial offer" at bounding box center [925, 694] width 97 height 15
